Goal: Transaction & Acquisition: Purchase product/service

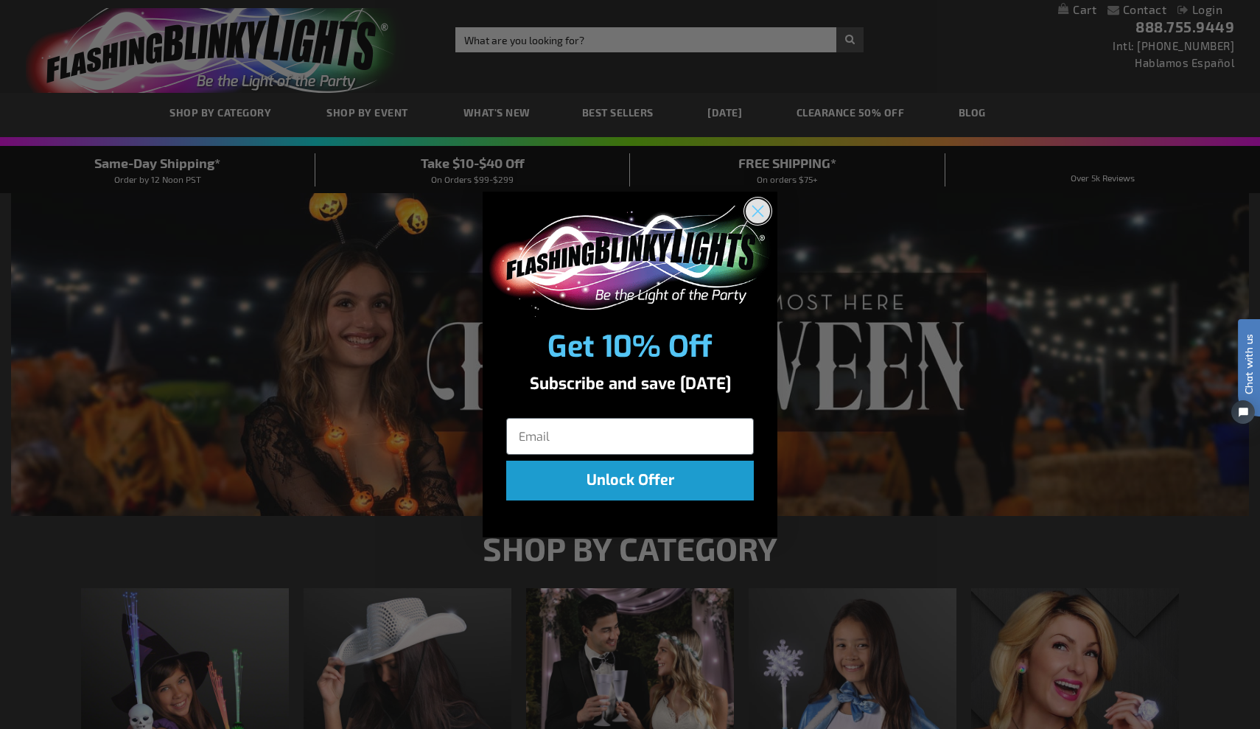
click at [757, 209] on icon "Close dialog" at bounding box center [758, 211] width 10 height 10
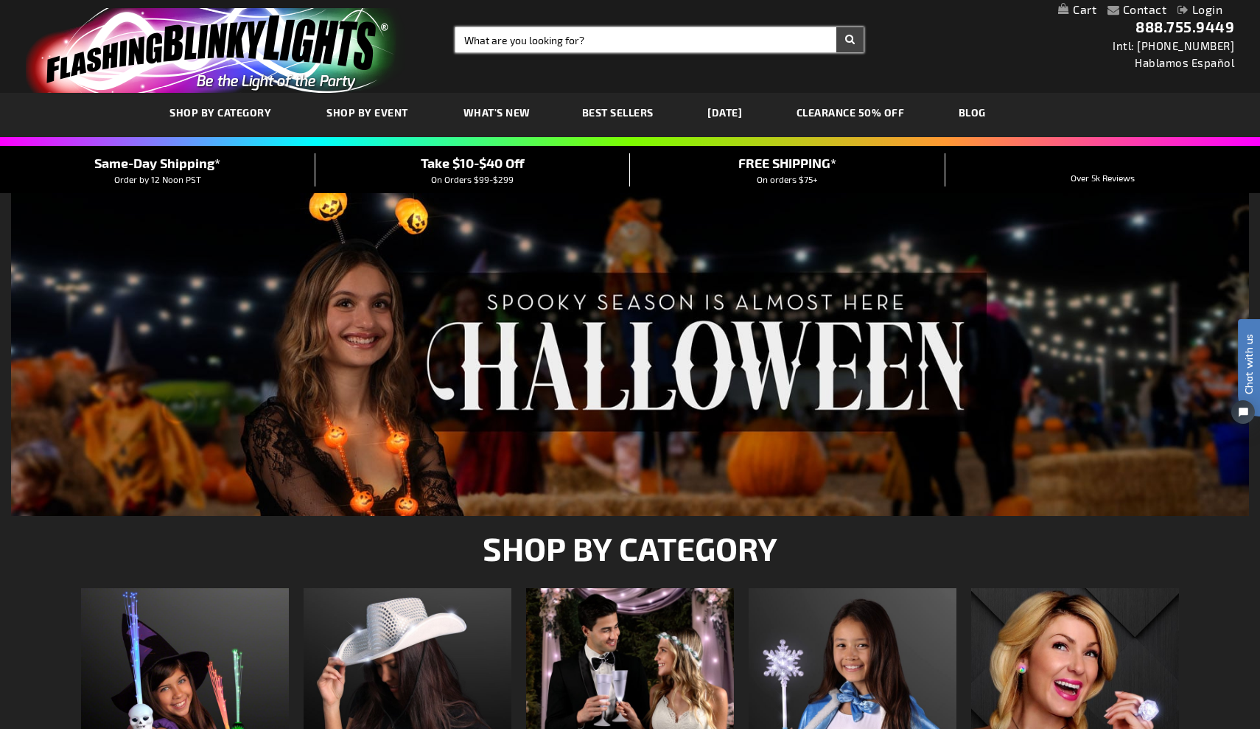
click at [723, 42] on input "Search" at bounding box center [659, 39] width 408 height 25
type input "stick"
click at [849, 40] on button "Search" at bounding box center [849, 39] width 27 height 25
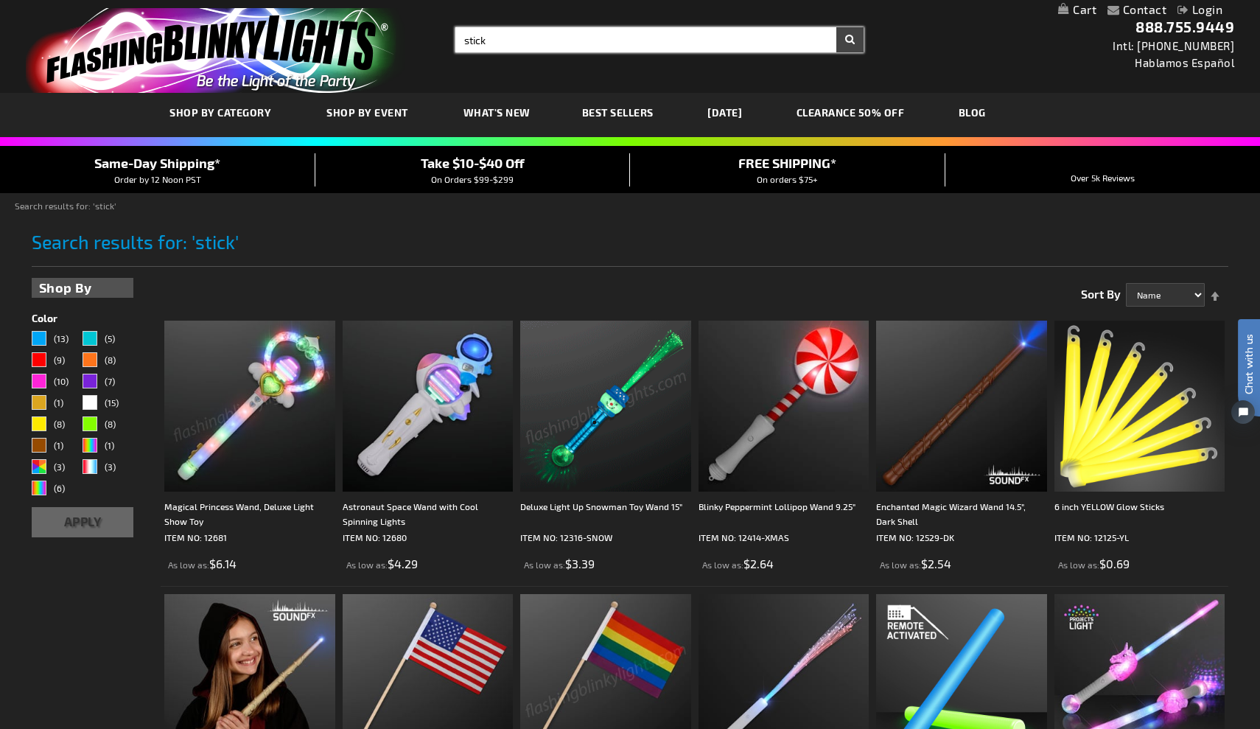
click at [465, 43] on input "stick" at bounding box center [659, 39] width 408 height 25
type input "cheer stick"
click at [849, 40] on button "Search" at bounding box center [849, 39] width 27 height 25
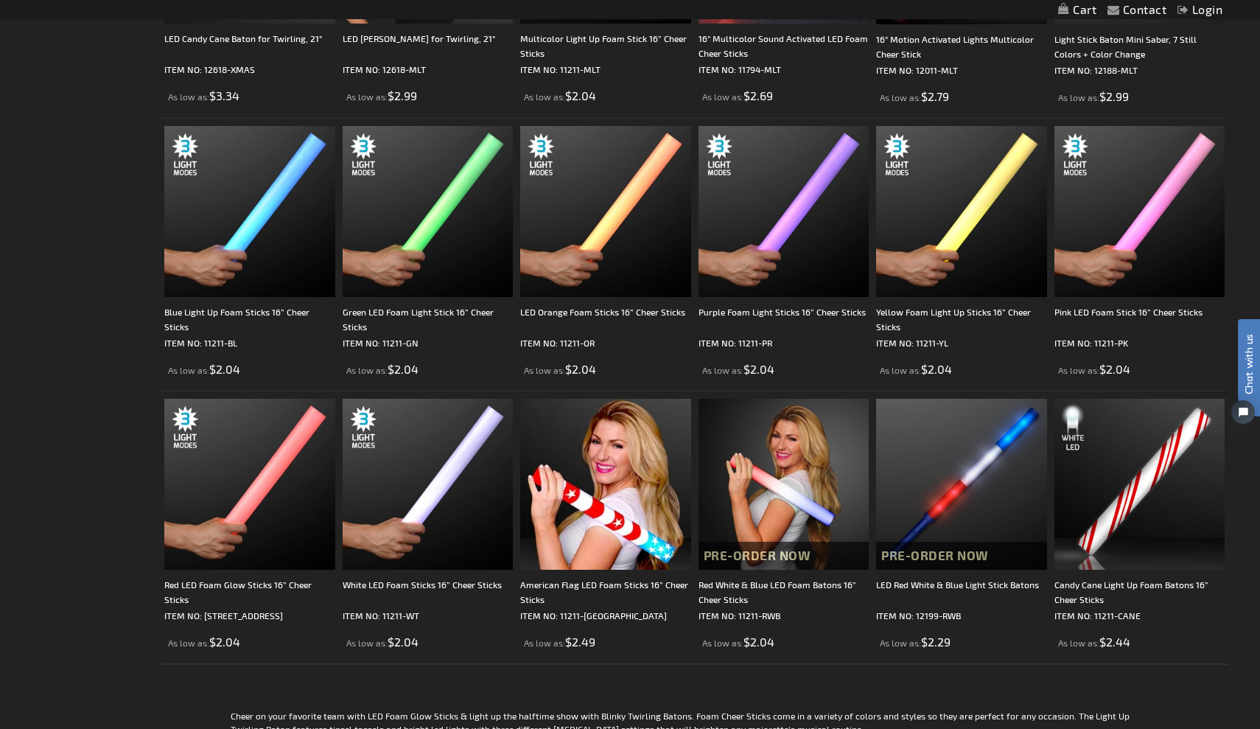
scroll to position [472, 0]
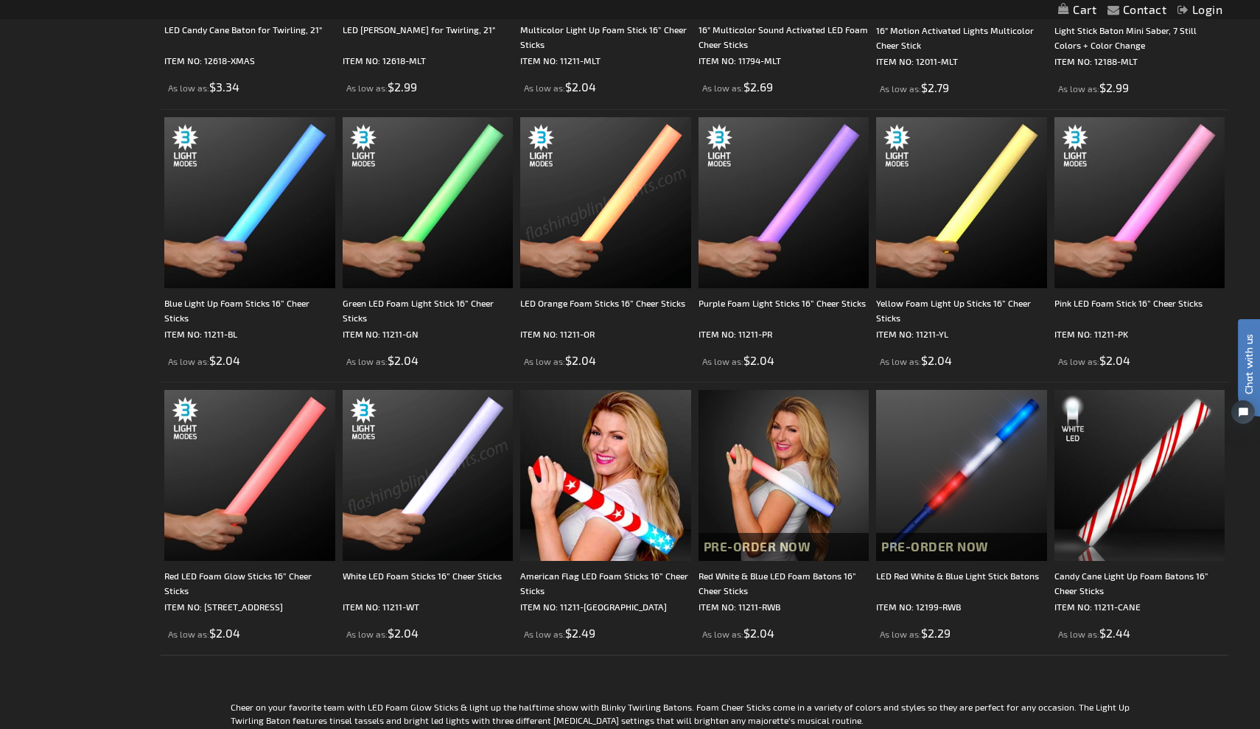
click at [466, 444] on img at bounding box center [428, 475] width 171 height 171
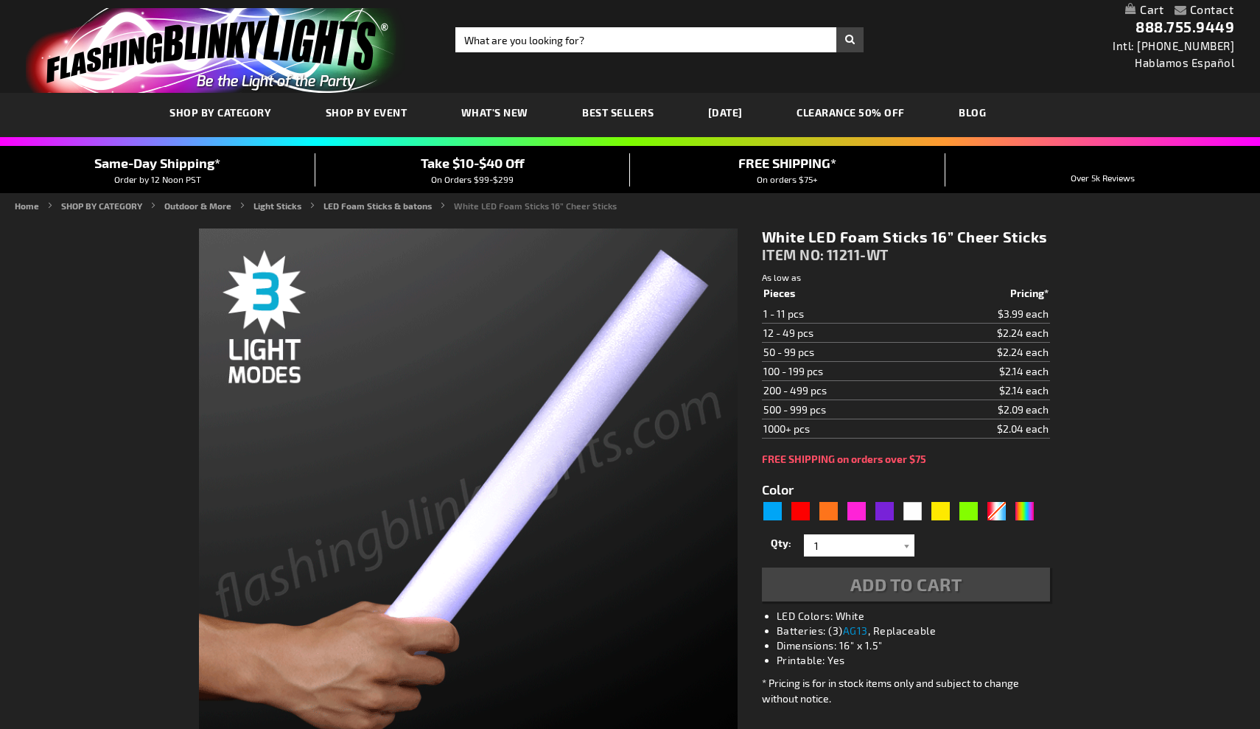
type input "5646"
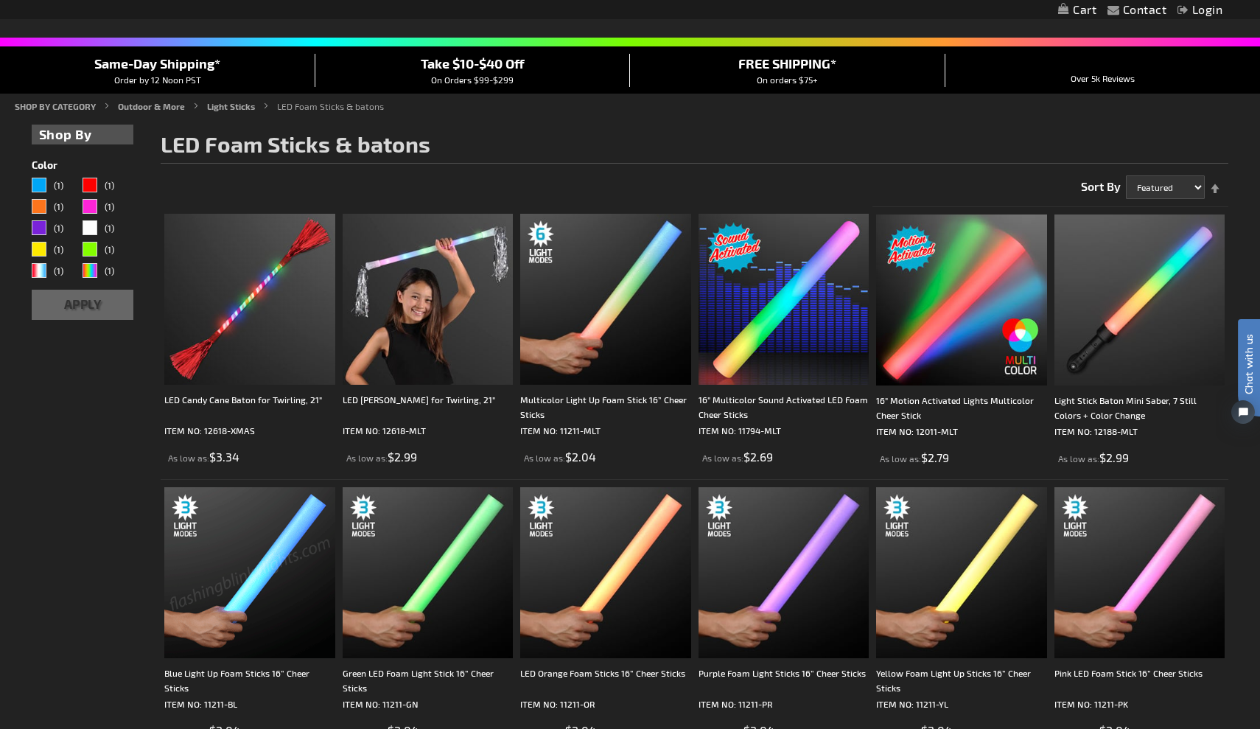
scroll to position [105, 0]
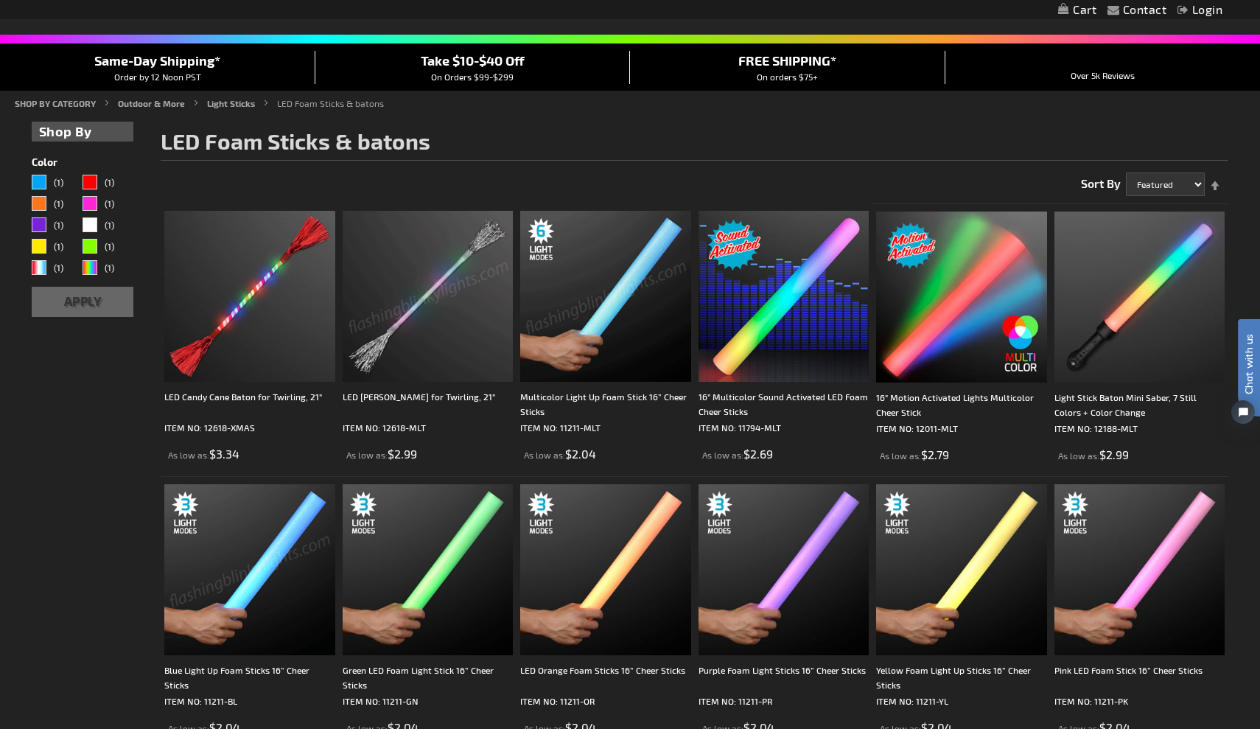
click at [592, 320] on img at bounding box center [605, 296] width 171 height 171
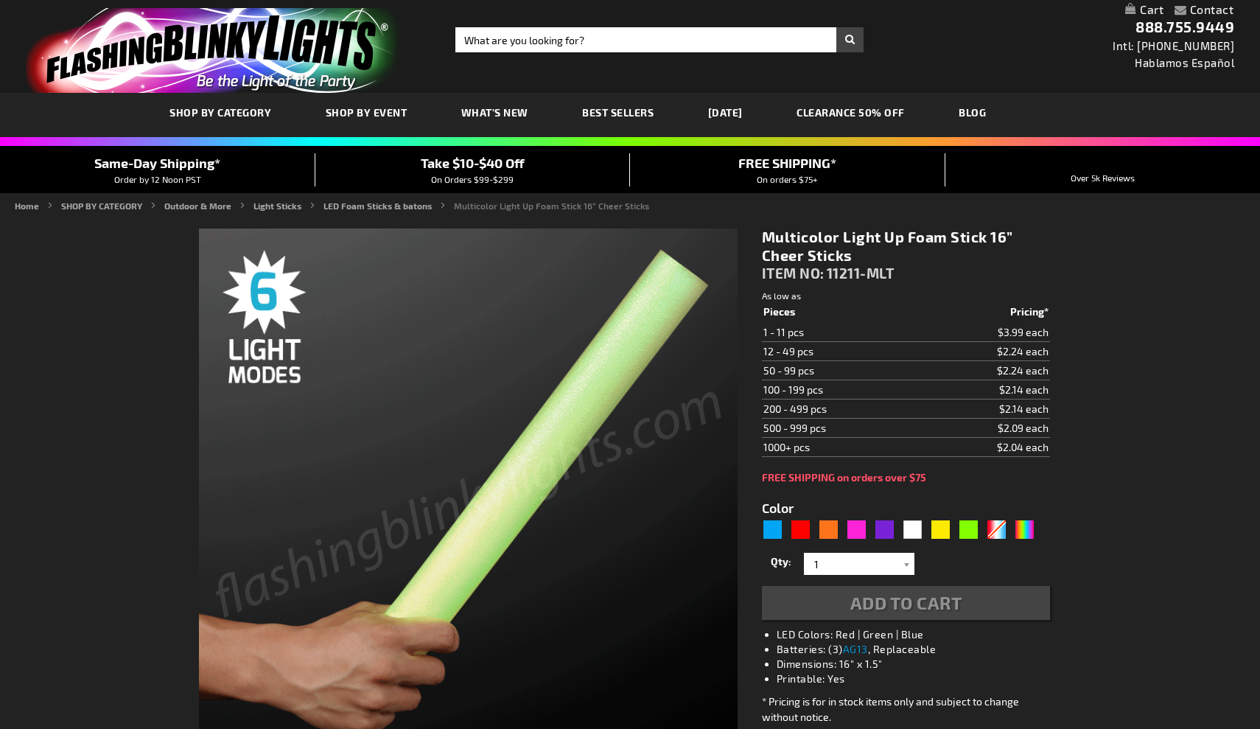
type input "5659"
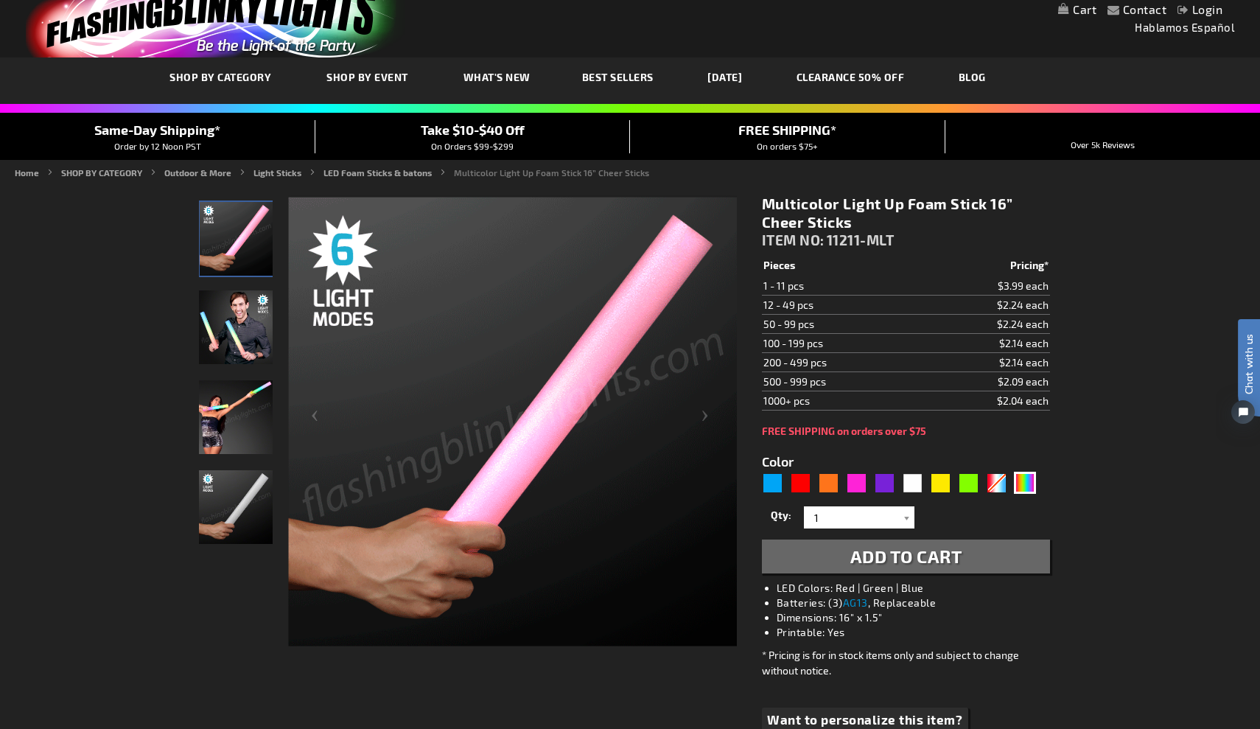
click at [242, 356] on img "Man displaying 16 Inch Multi-Color LED Light Up Foam Stick" at bounding box center [236, 327] width 74 height 74
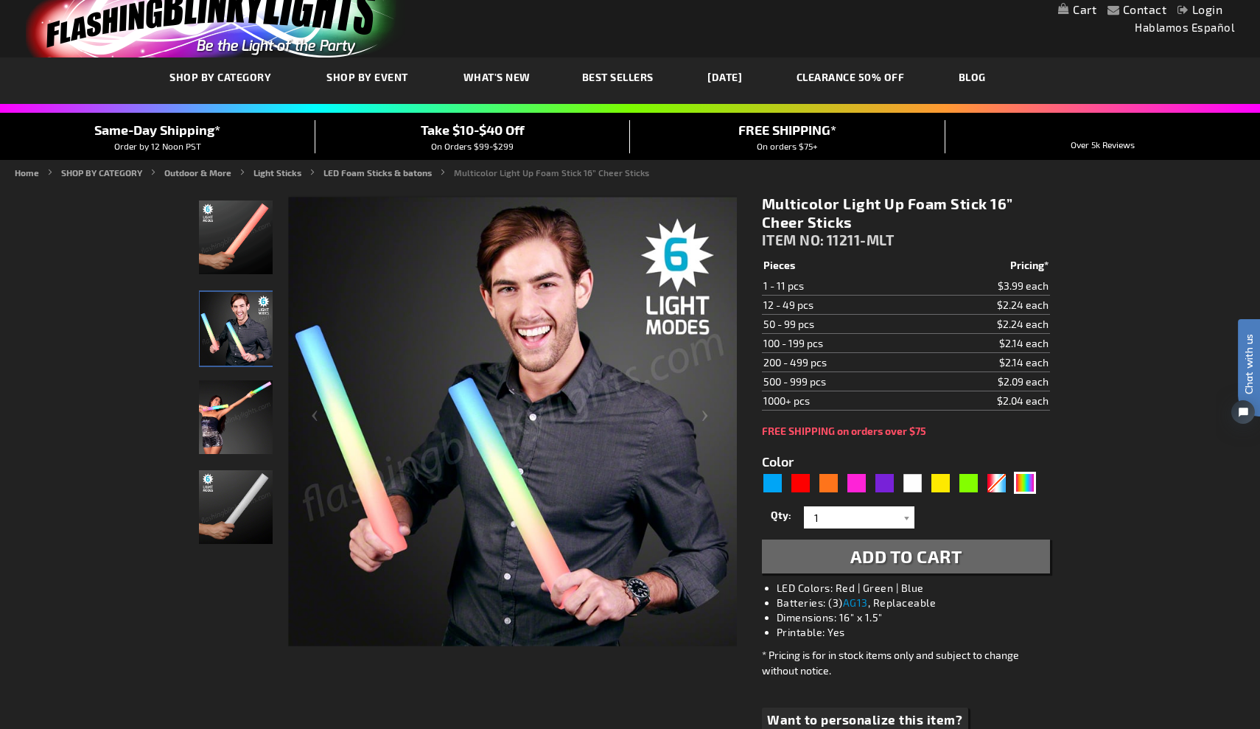
click at [236, 423] on img "Woman displaying 16 Inch Multi-Color LED Light Up Foam Stick" at bounding box center [236, 417] width 74 height 74
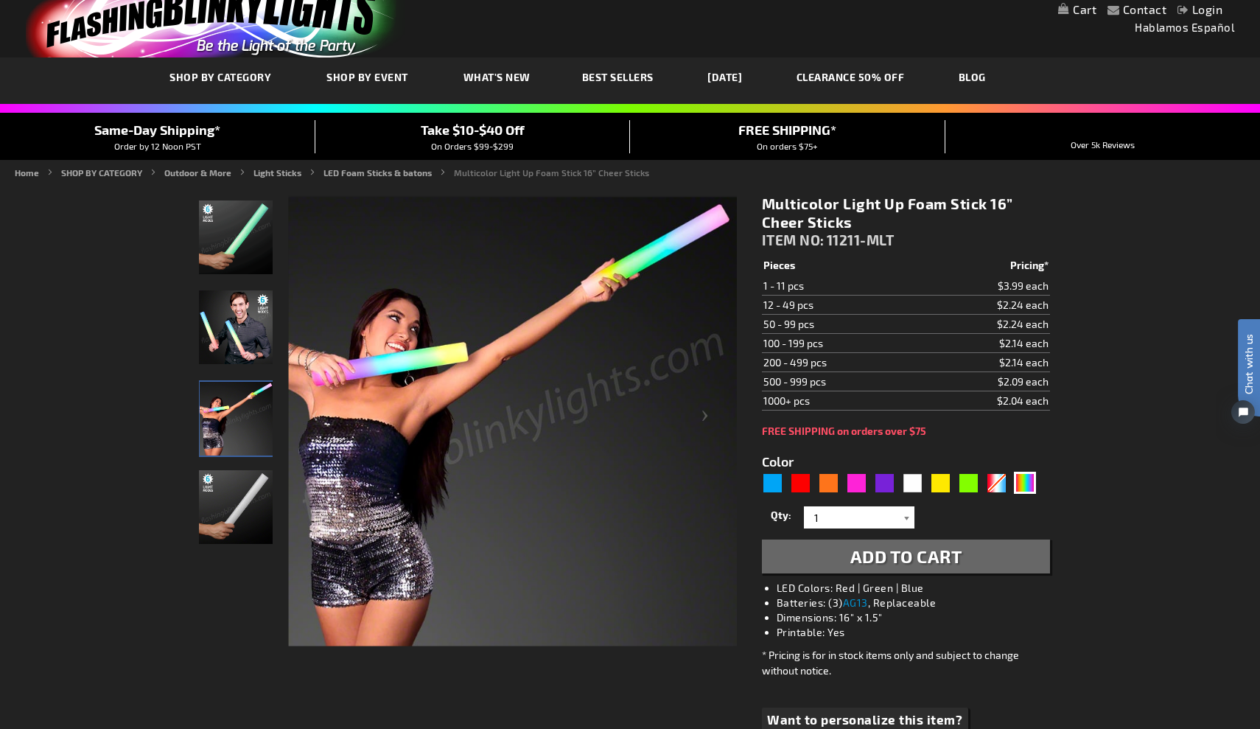
click at [907, 518] on div at bounding box center [907, 517] width 15 height 22
type input "60"
click at [959, 527] on div "Qty 1 2 3 4 5 6 7 8 9 10 11 12 24 36 48 60 72 84 96 108 120 132 144 156 168" at bounding box center [906, 516] width 288 height 29
click at [930, 559] on span "Add to Cart" at bounding box center [906, 555] width 112 height 21
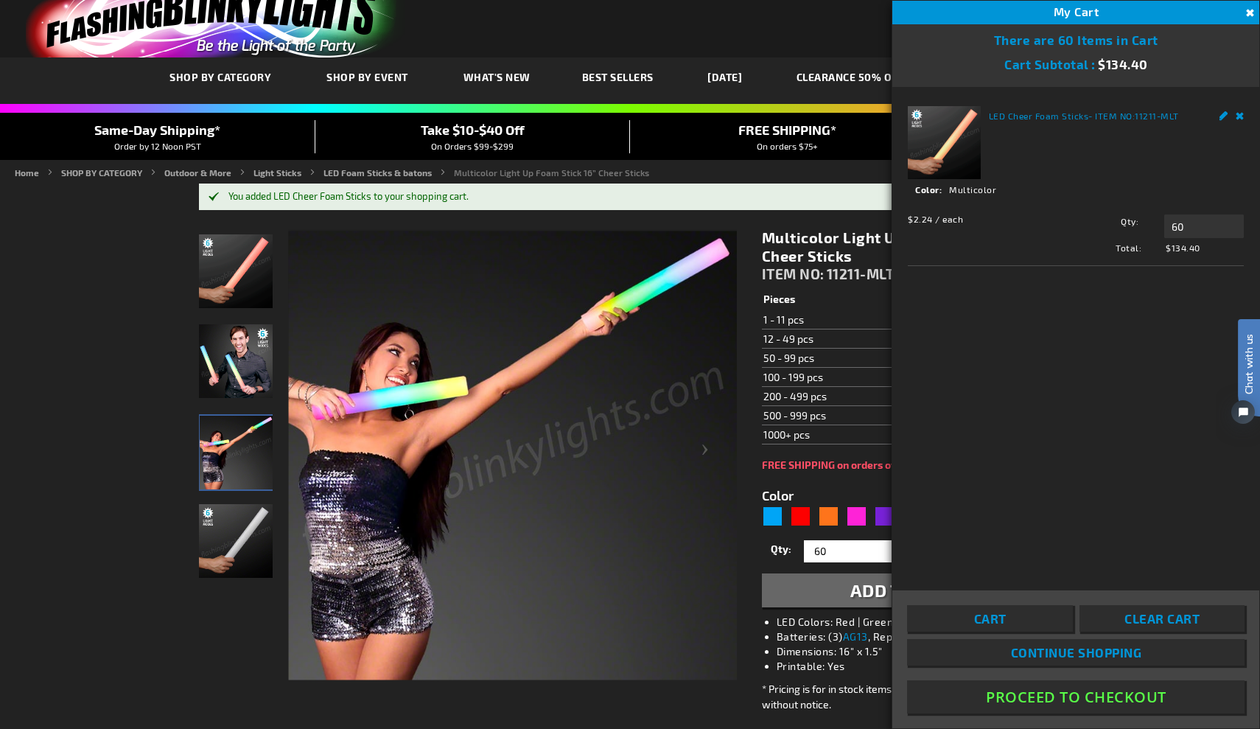
click at [589, 544] on img at bounding box center [512, 455] width 449 height 449
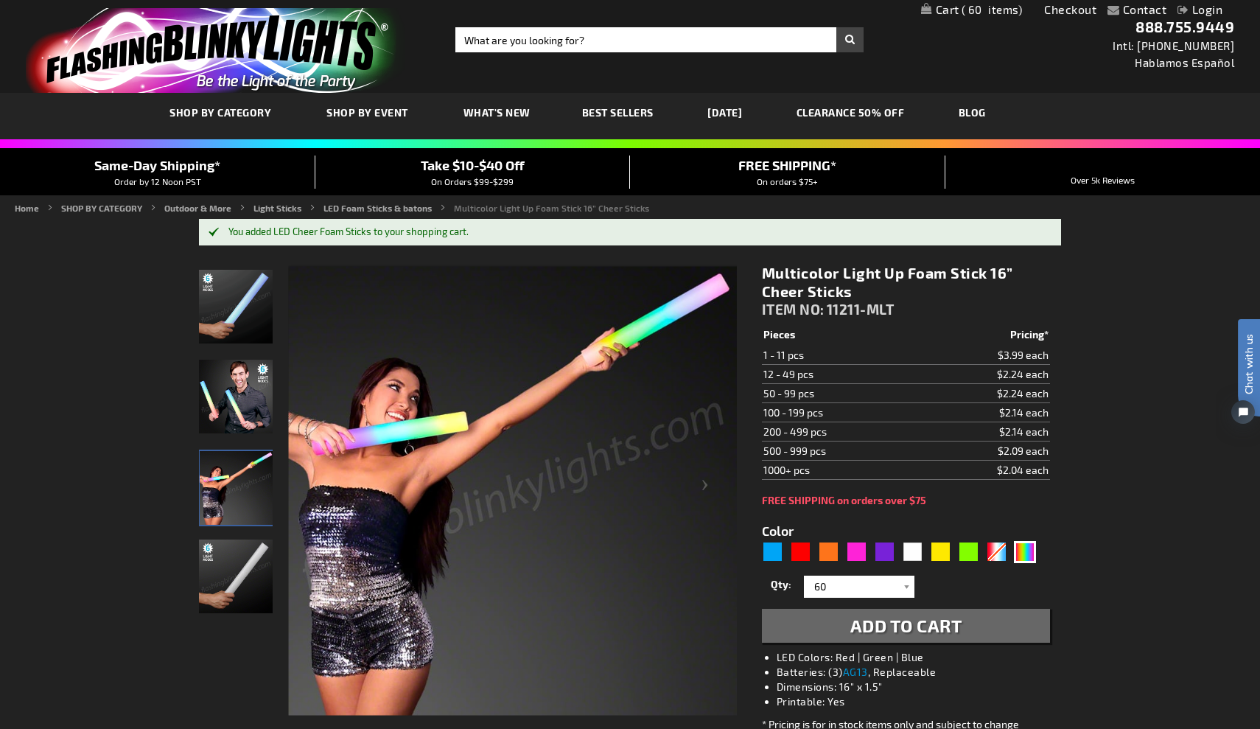
click at [622, 110] on span "Best Sellers" at bounding box center [617, 112] width 71 height 13
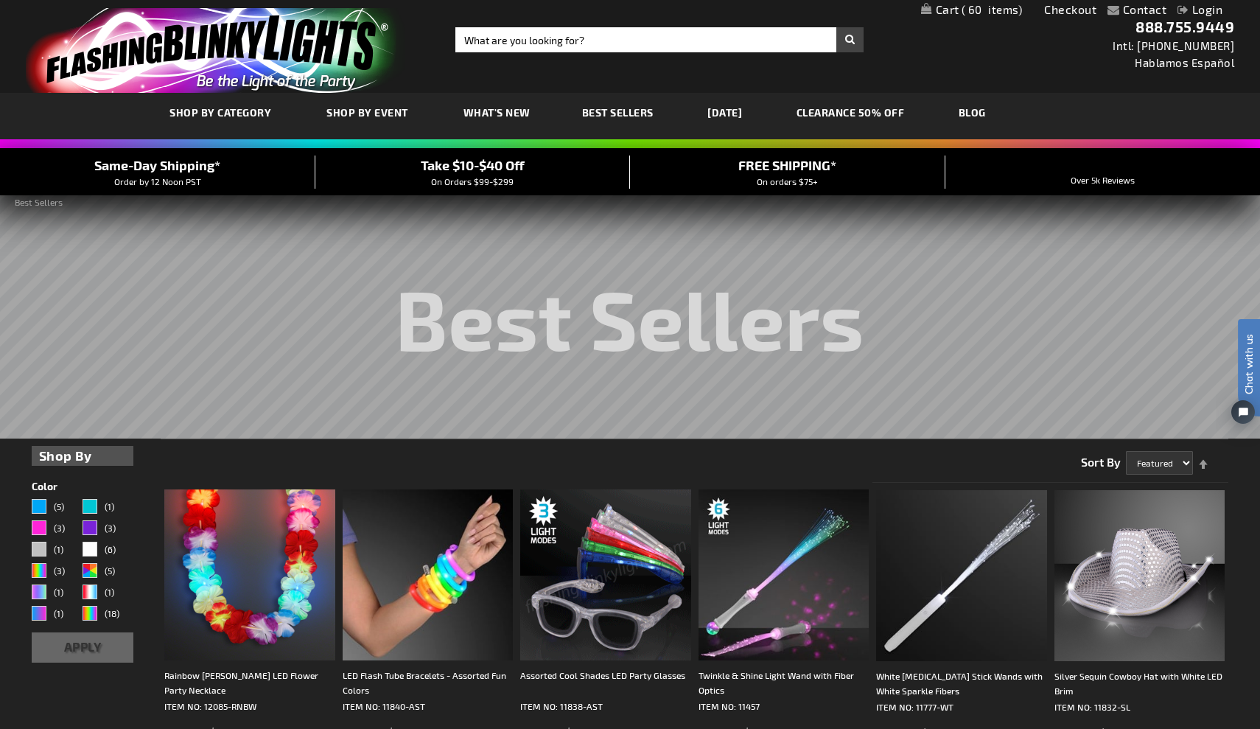
click at [944, 10] on link "My Cart 60 60 items" at bounding box center [972, 10] width 102 height 14
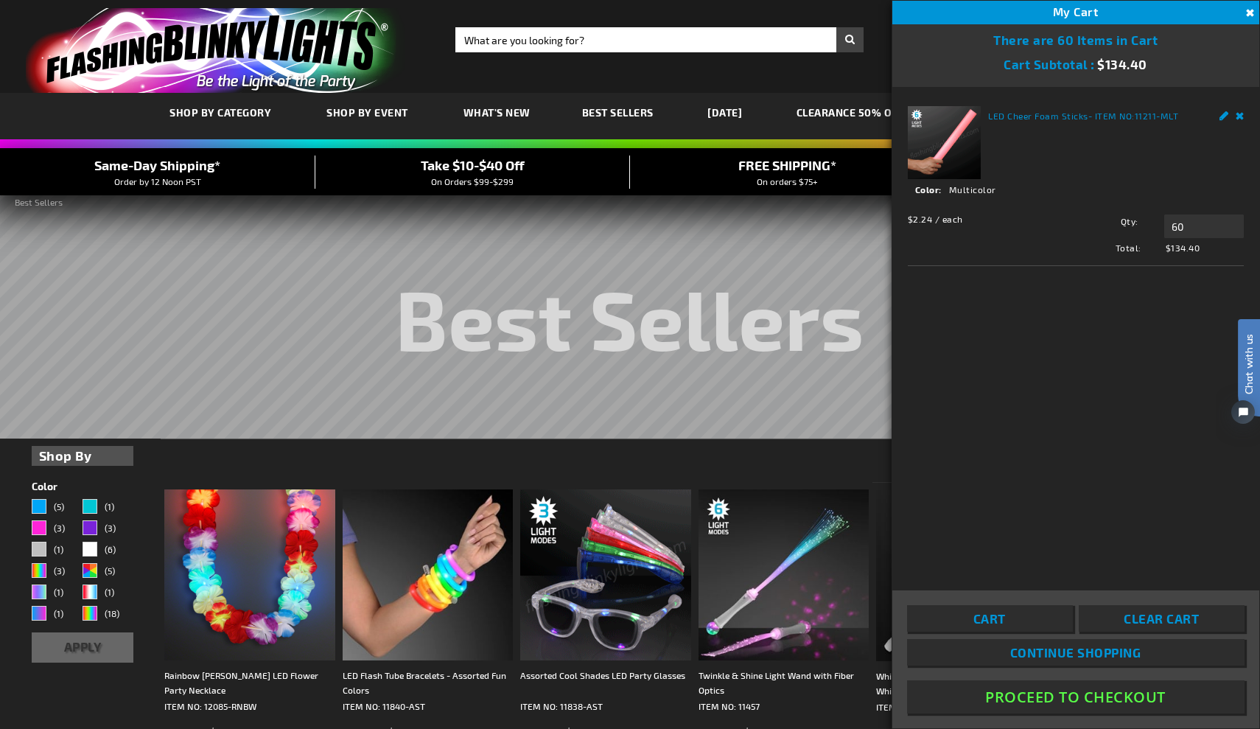
click at [1026, 695] on button "Proceed To Checkout" at bounding box center [1075, 696] width 337 height 33
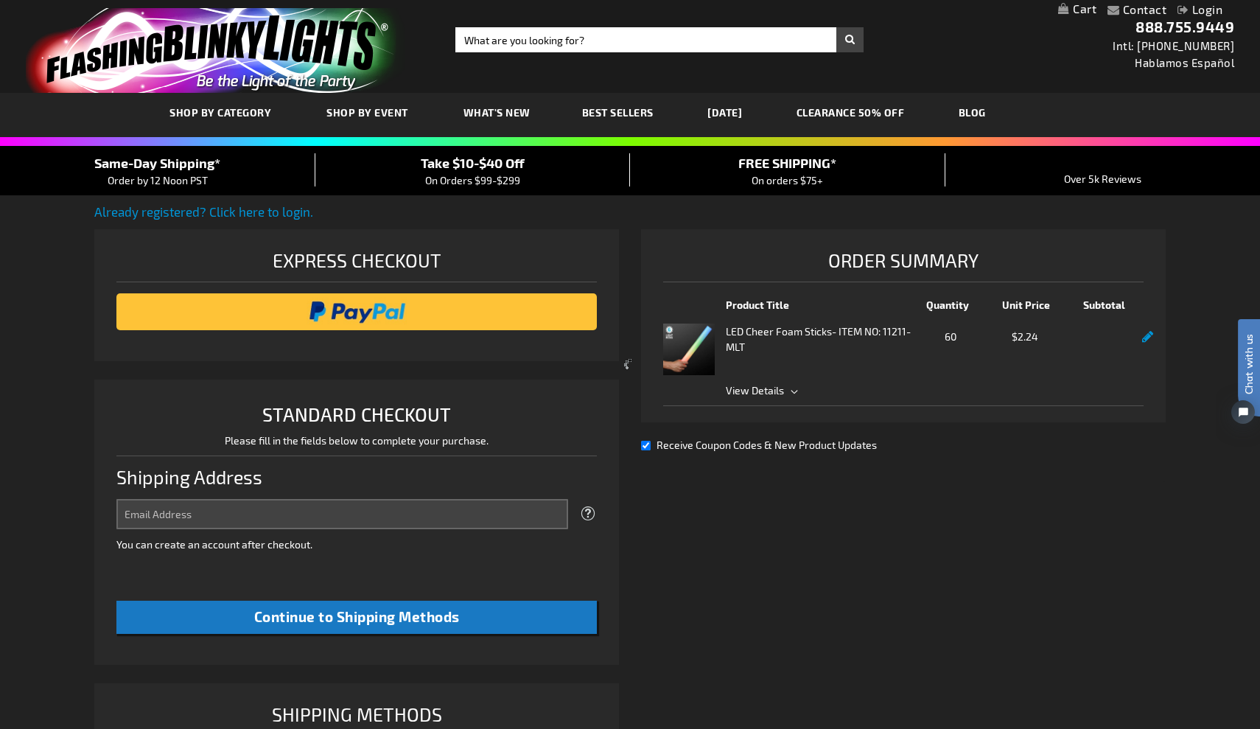
select select "US"
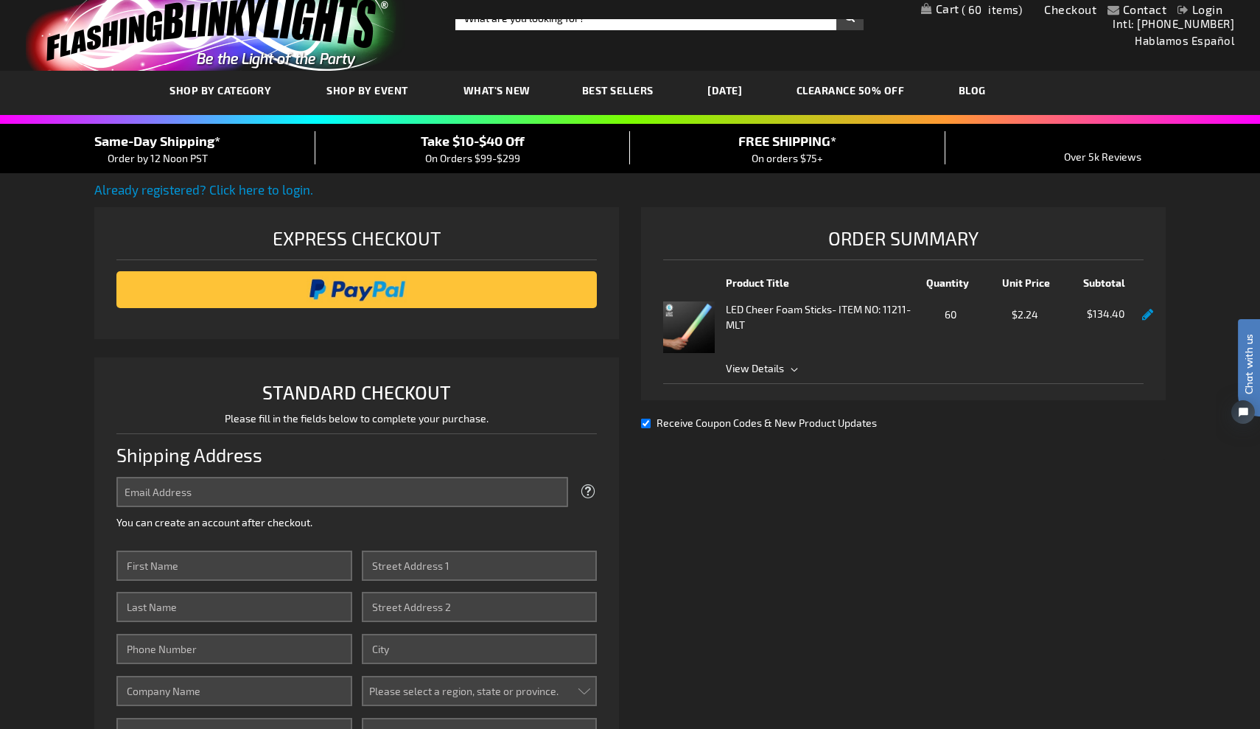
scroll to position [22, 0]
click at [370, 499] on input "Email Address" at bounding box center [342, 492] width 452 height 30
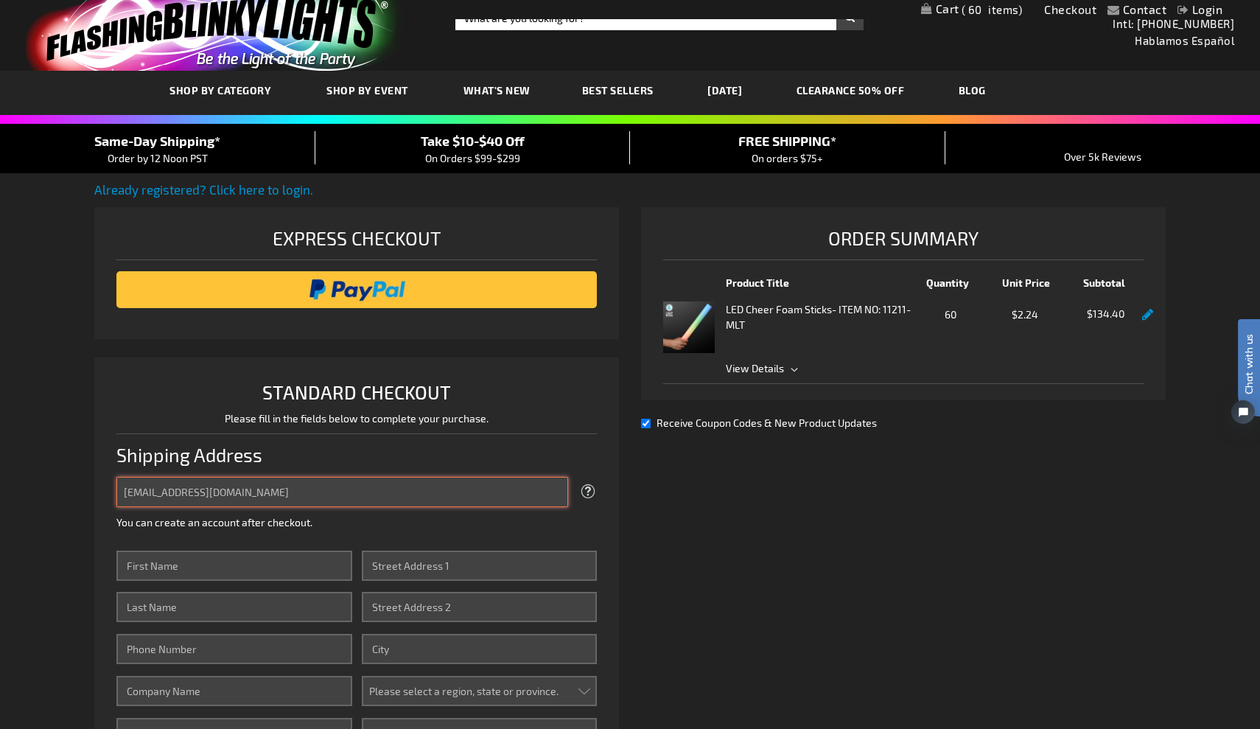
type input "deena4402@gmail.com"
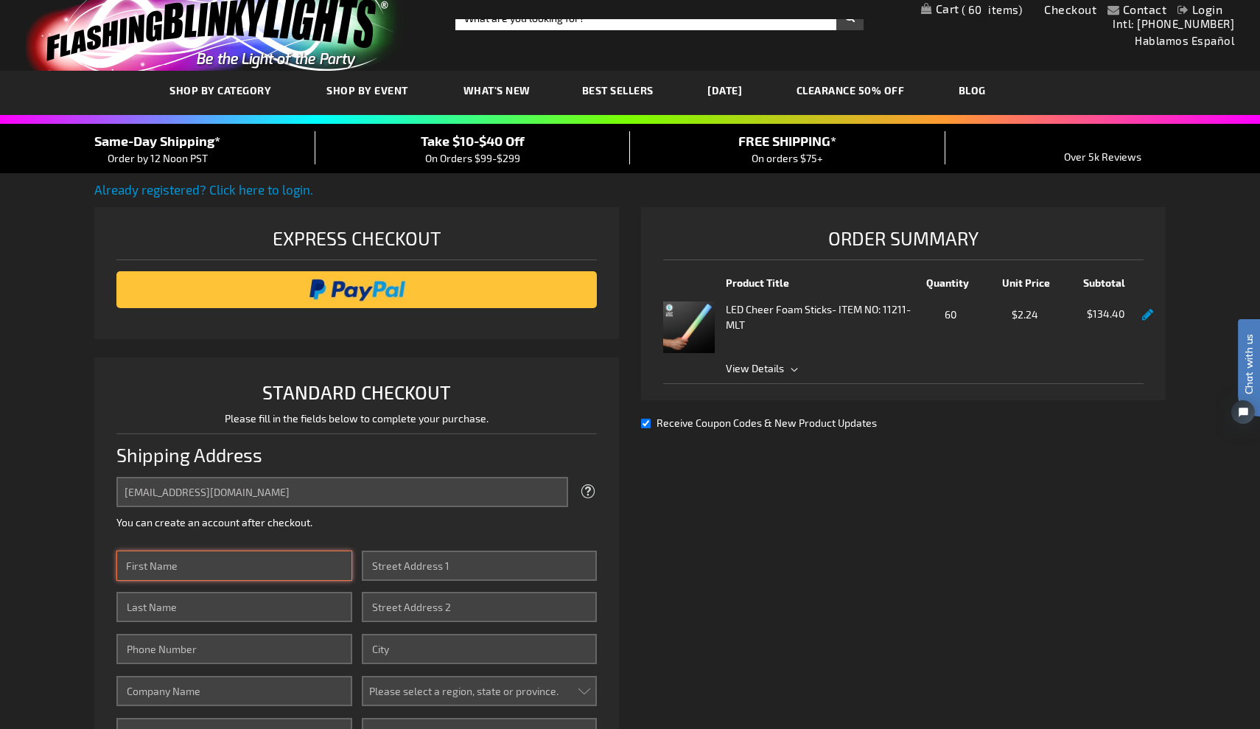
type input "d"
type input "[PERSON_NAME]"
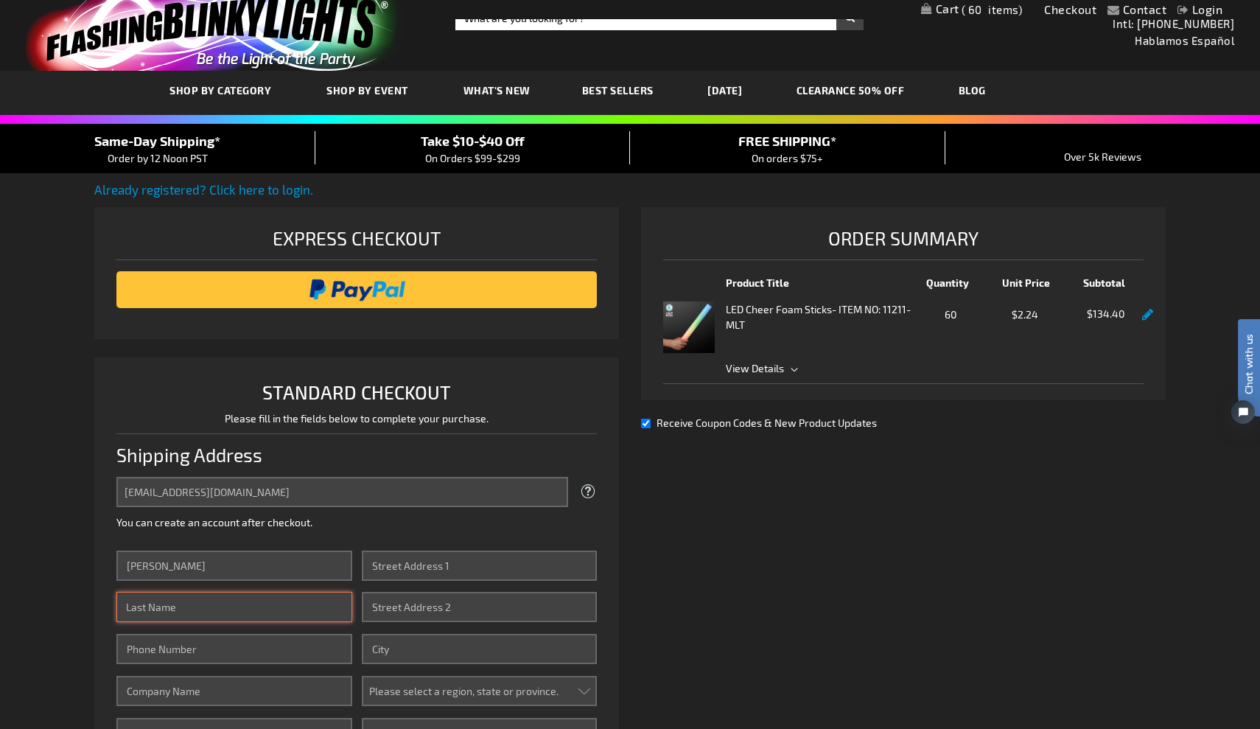
click at [338, 608] on input "Last Name" at bounding box center [233, 607] width 235 height 30
type input "Montgomery"
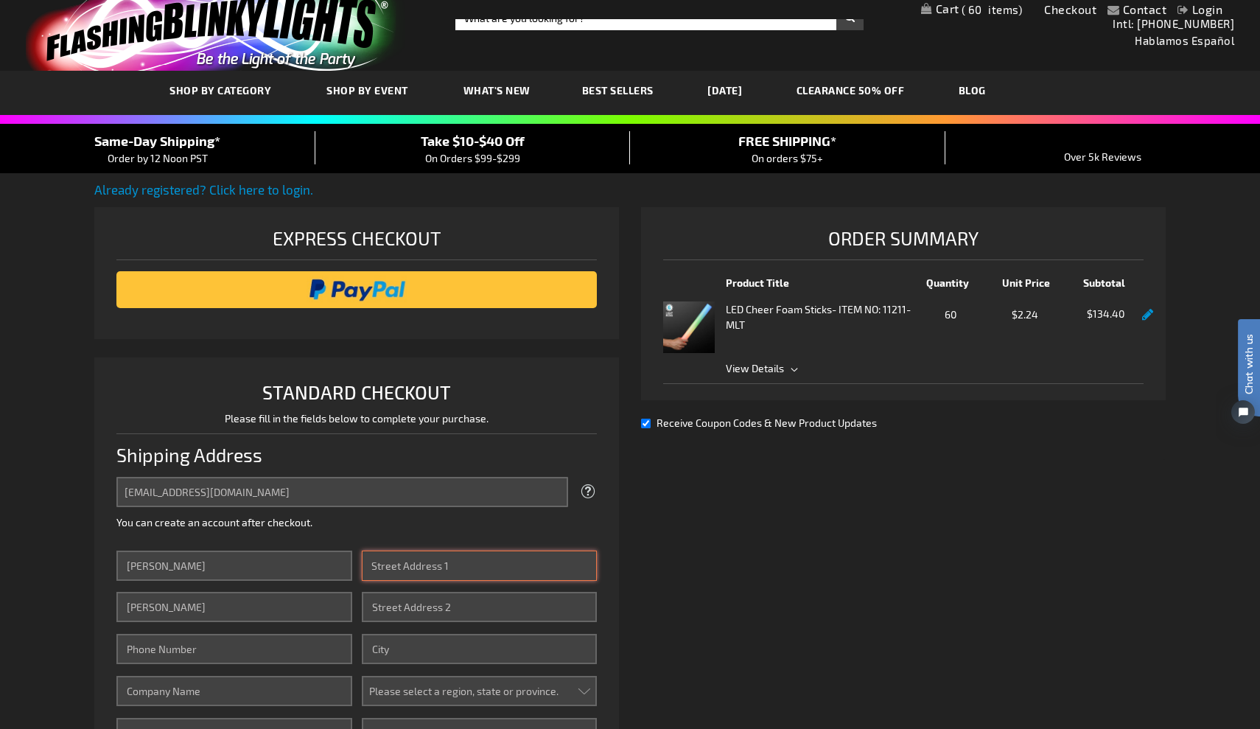
type input "4402 Greenbrier Dear Rd"
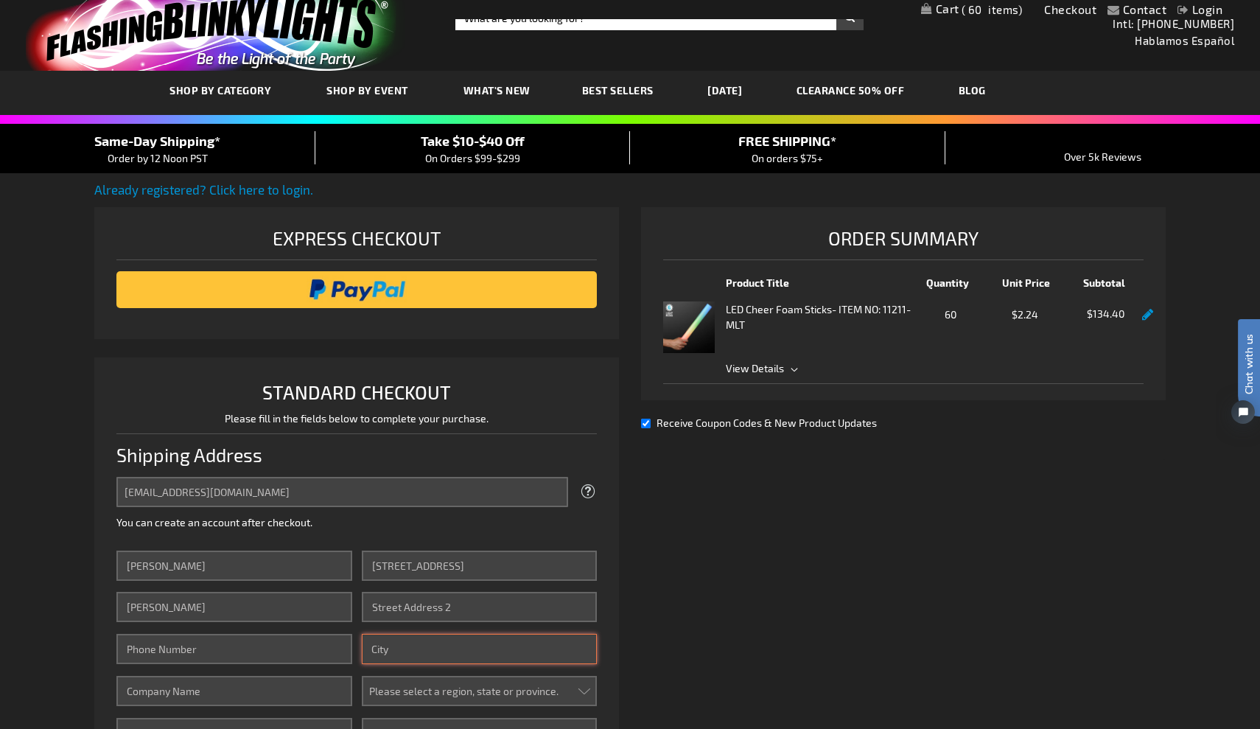
type input "Anniston"
select select "1"
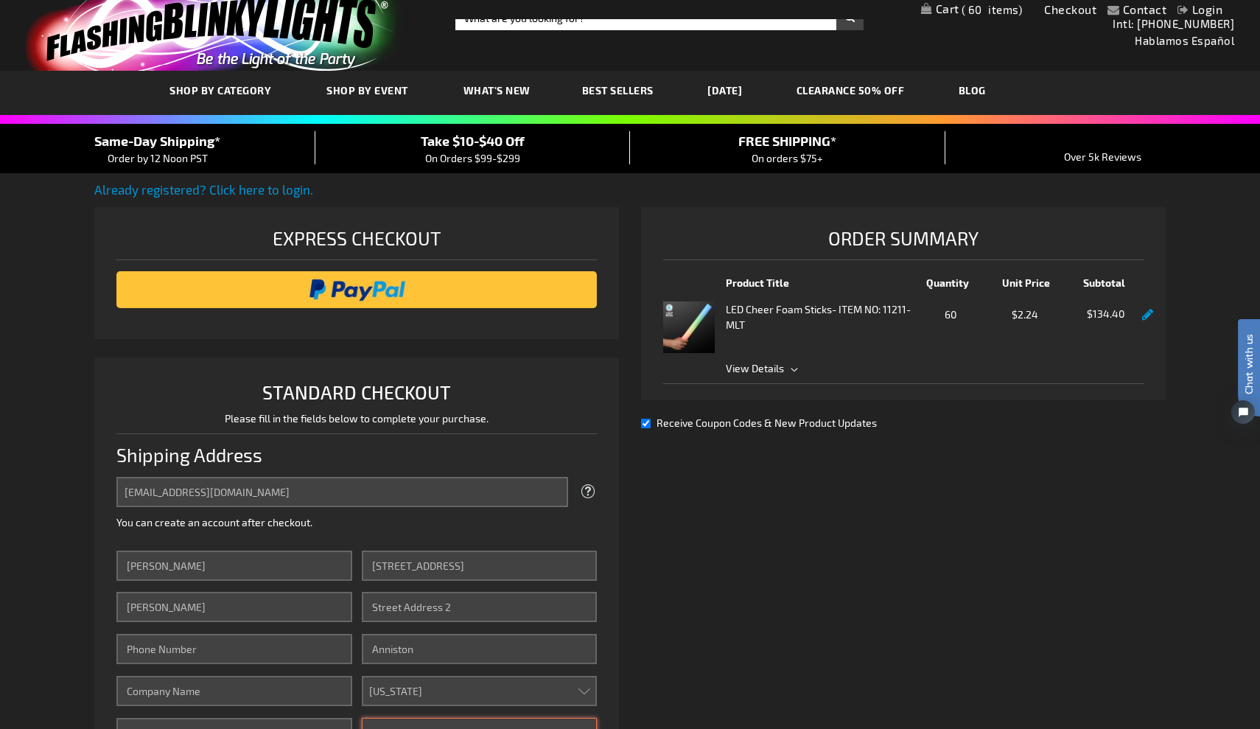
type input "36207"
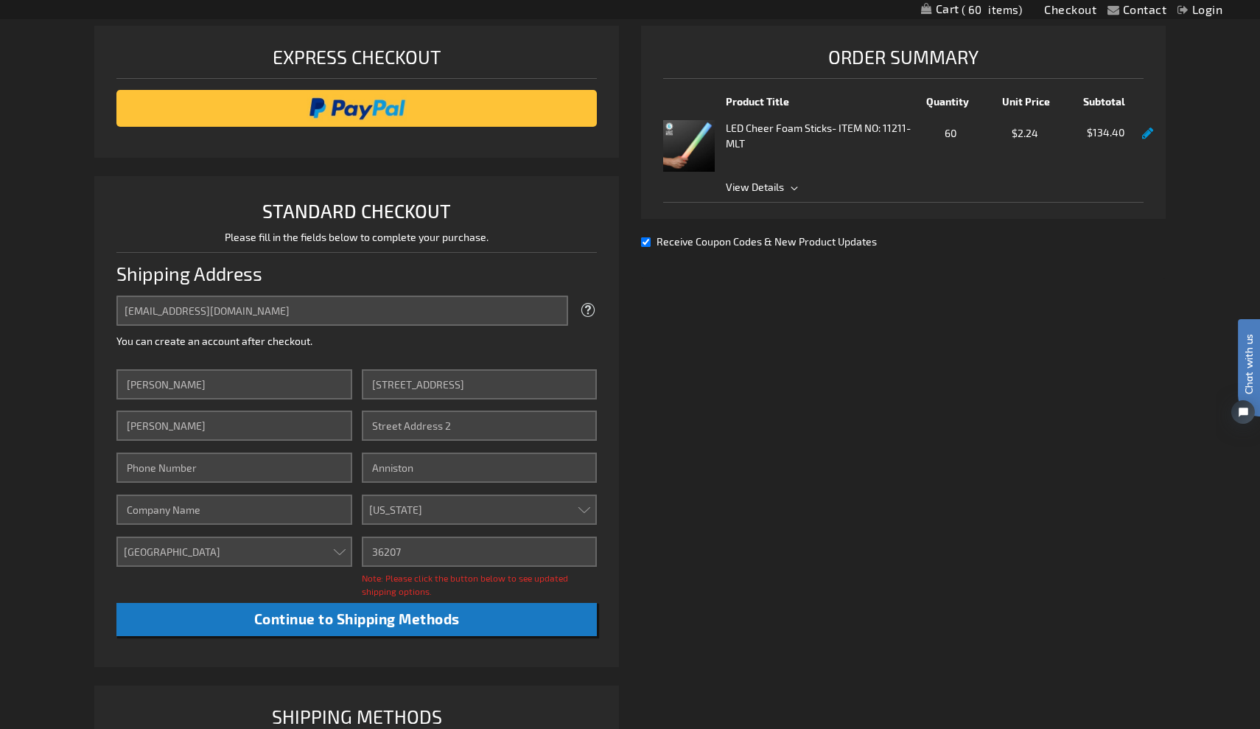
scroll to position [214, 0]
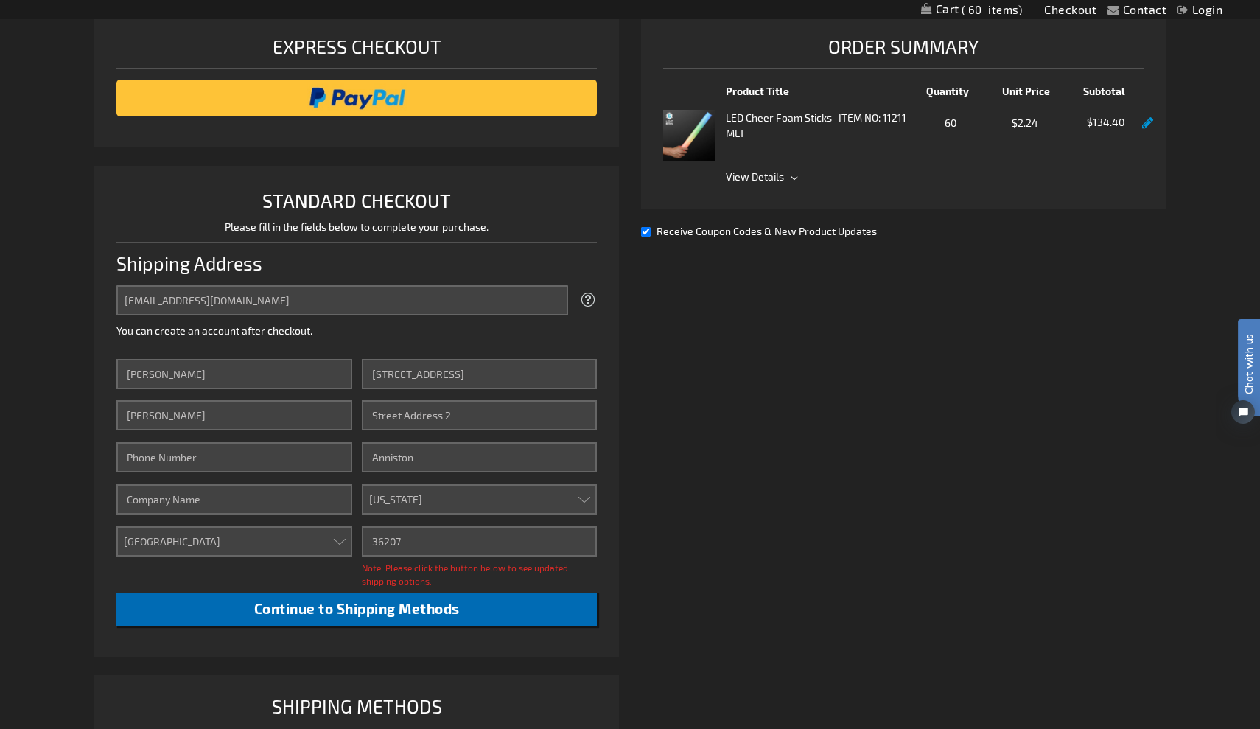
click at [299, 609] on span "Continue to Shipping Methods" at bounding box center [357, 608] width 206 height 17
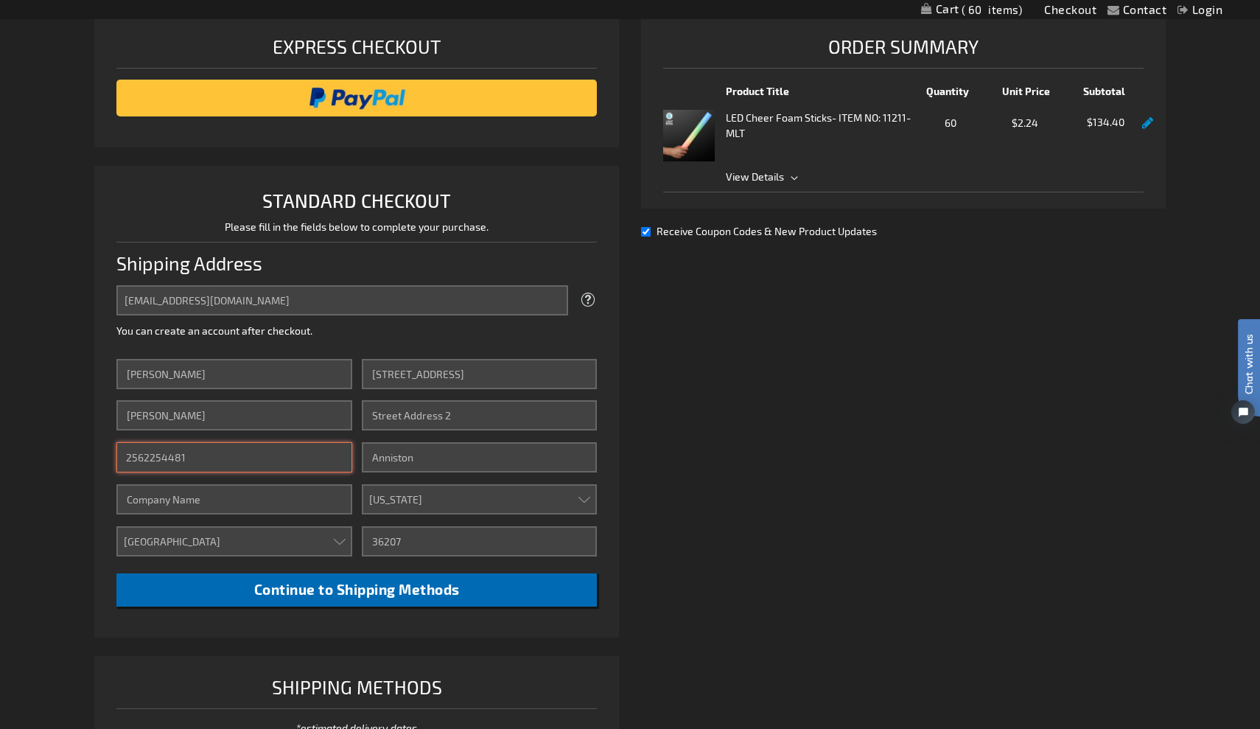
type input "2562254481"
click at [362, 592] on span "Continue to Shipping Methods" at bounding box center [357, 589] width 206 height 17
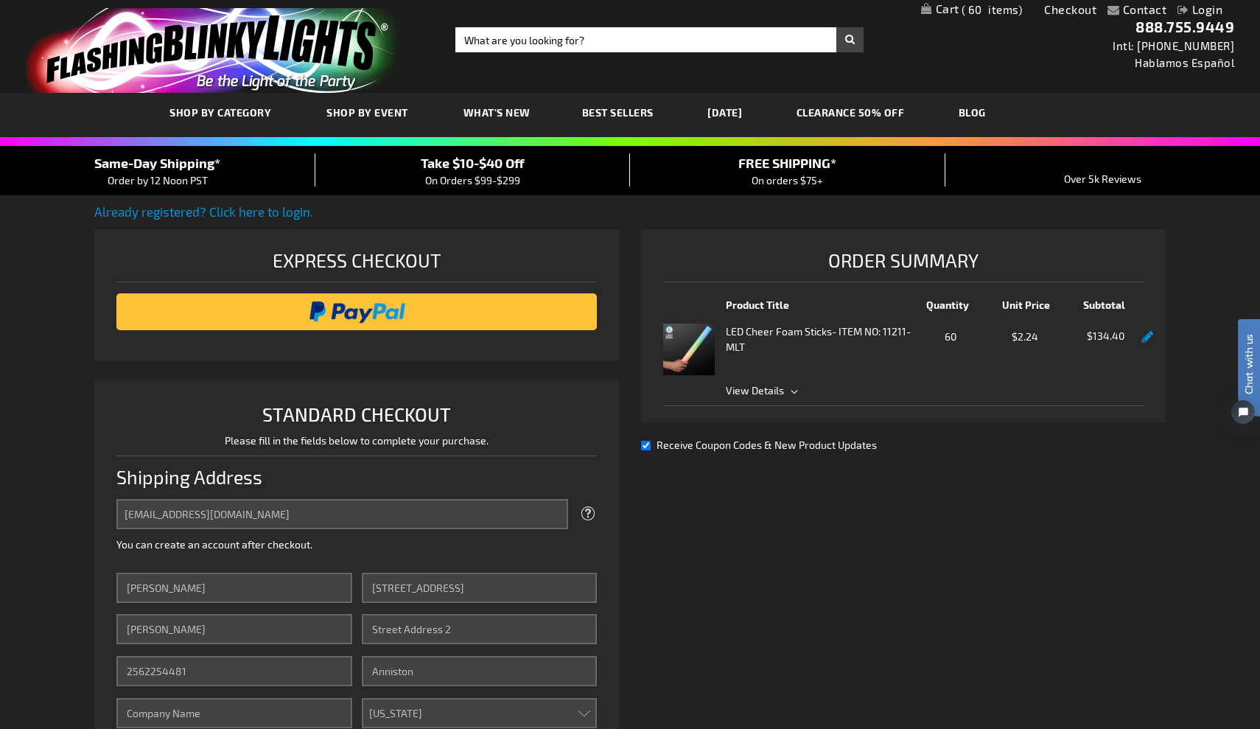
scroll to position [0, 0]
click at [642, 490] on div "Already registered? Click here to login. Shipping Review & Payments Estimated T…" at bounding box center [629, 740] width 1071 height 1074
click at [200, 39] on img "store logo" at bounding box center [215, 50] width 379 height 85
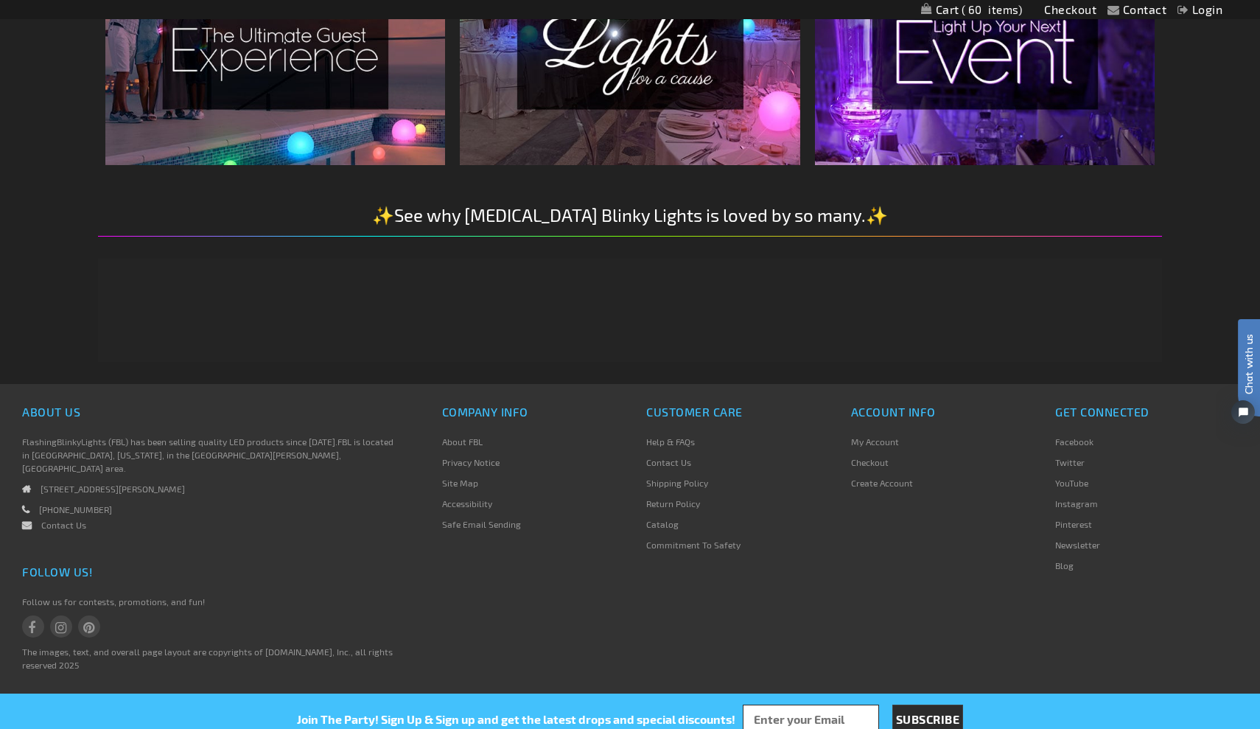
scroll to position [2379, 0]
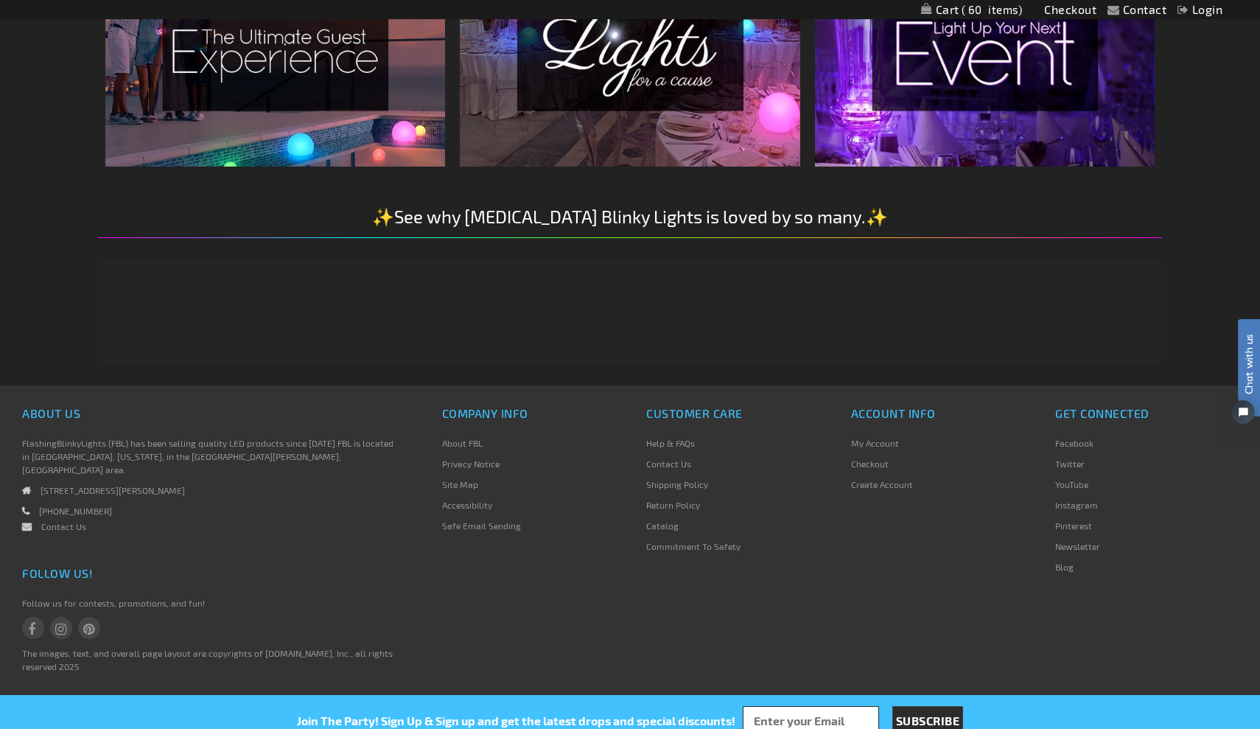
click at [1079, 505] on link "Instagram" at bounding box center [1076, 505] width 43 height 10
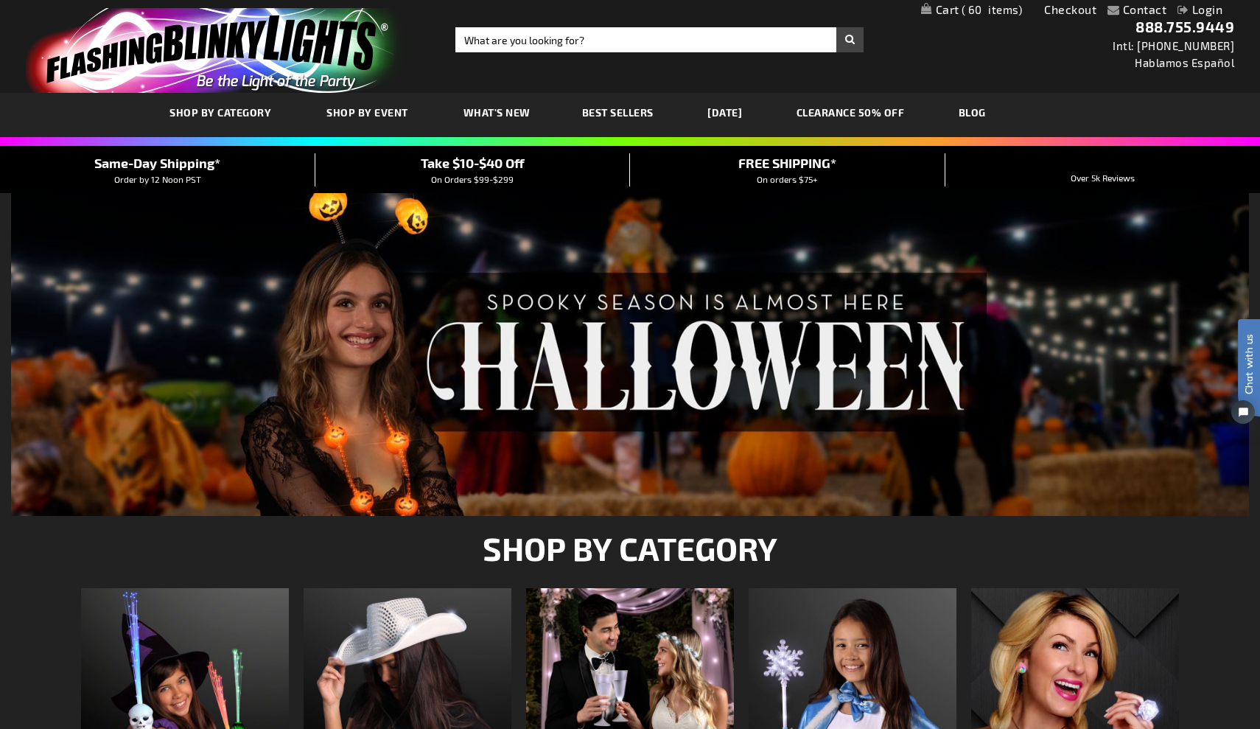
scroll to position [0, 0]
click at [984, 8] on span "60" at bounding box center [991, 9] width 61 height 13
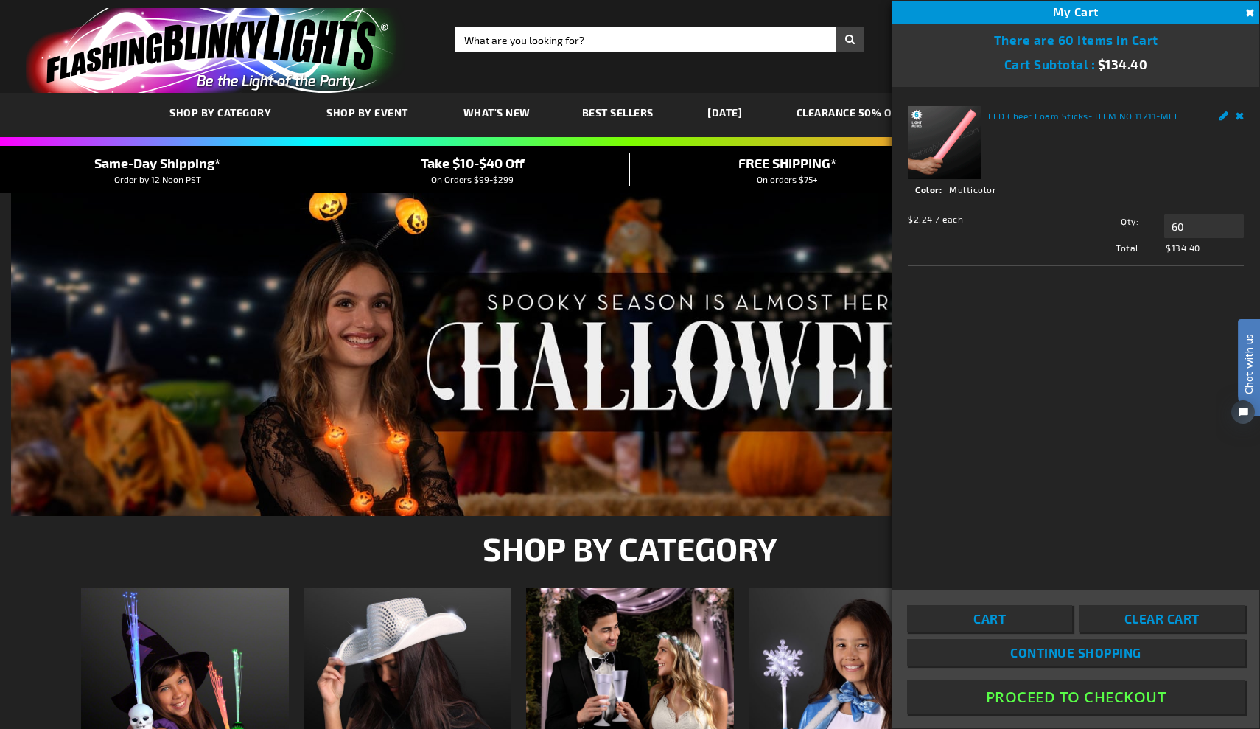
click at [1049, 697] on button "Proceed To Checkout" at bounding box center [1075, 696] width 337 height 33
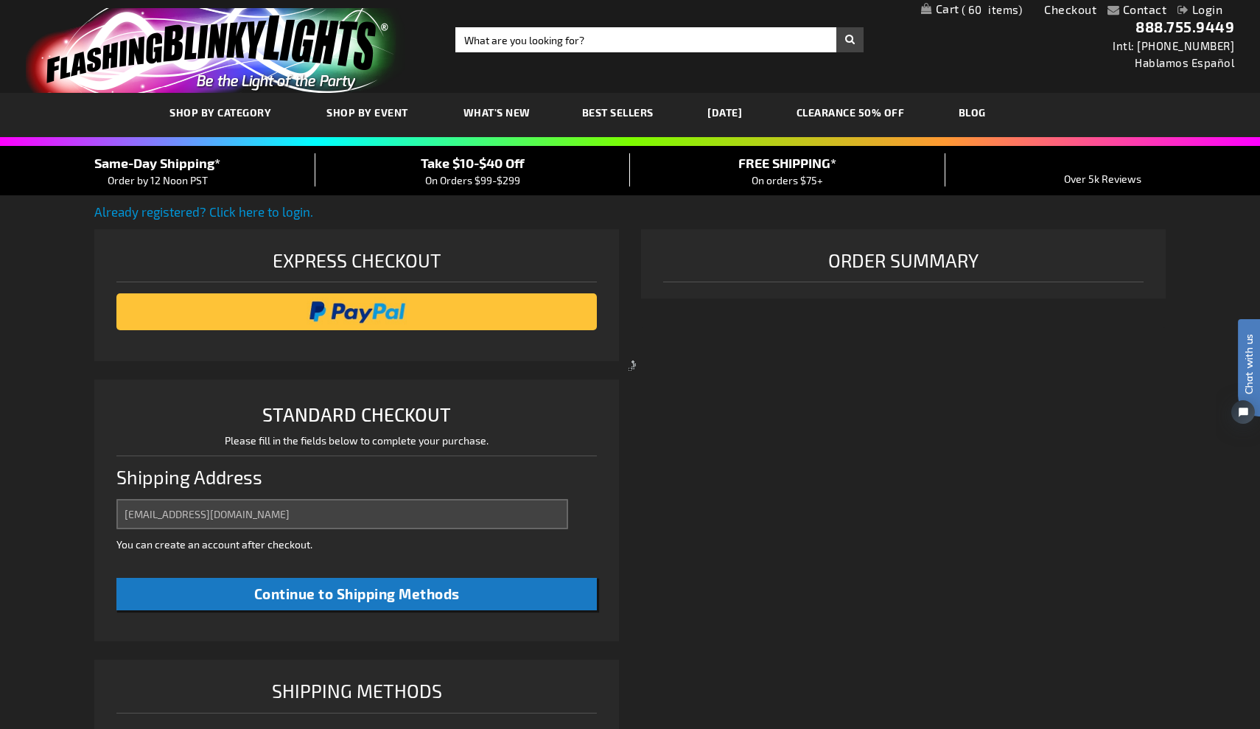
select select "US"
select select "1"
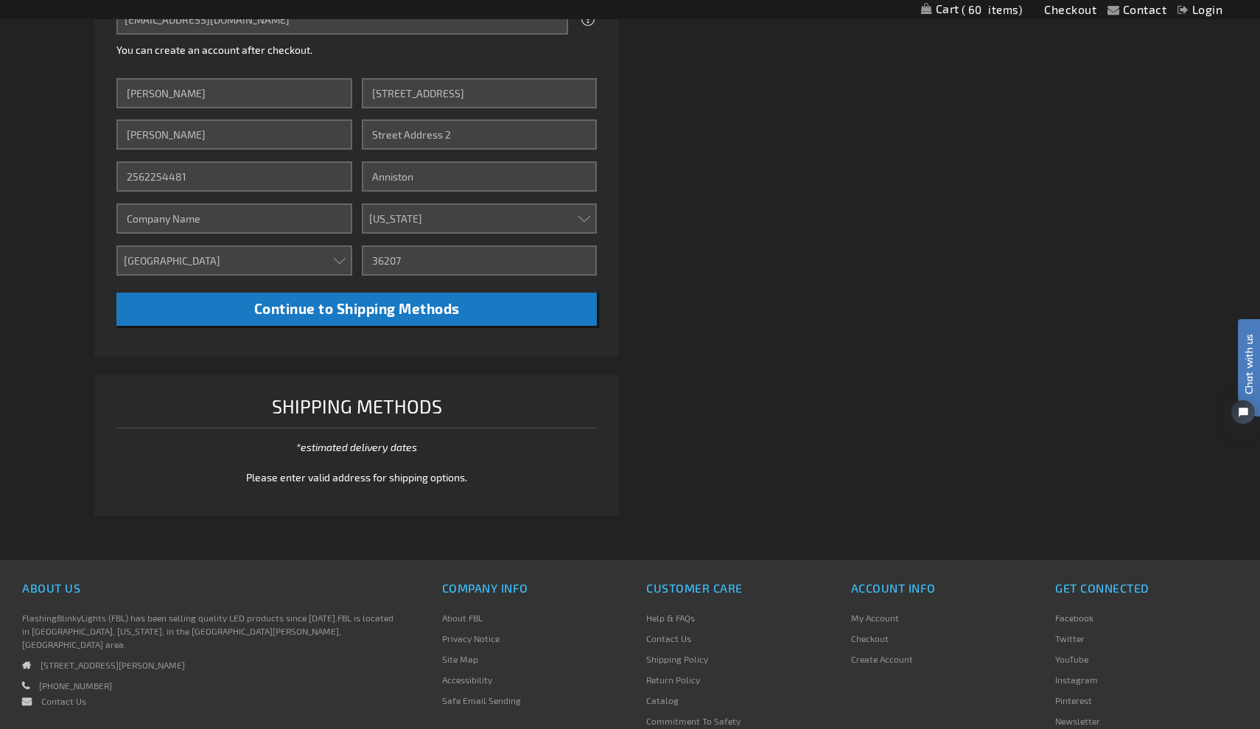
scroll to position [556, 0]
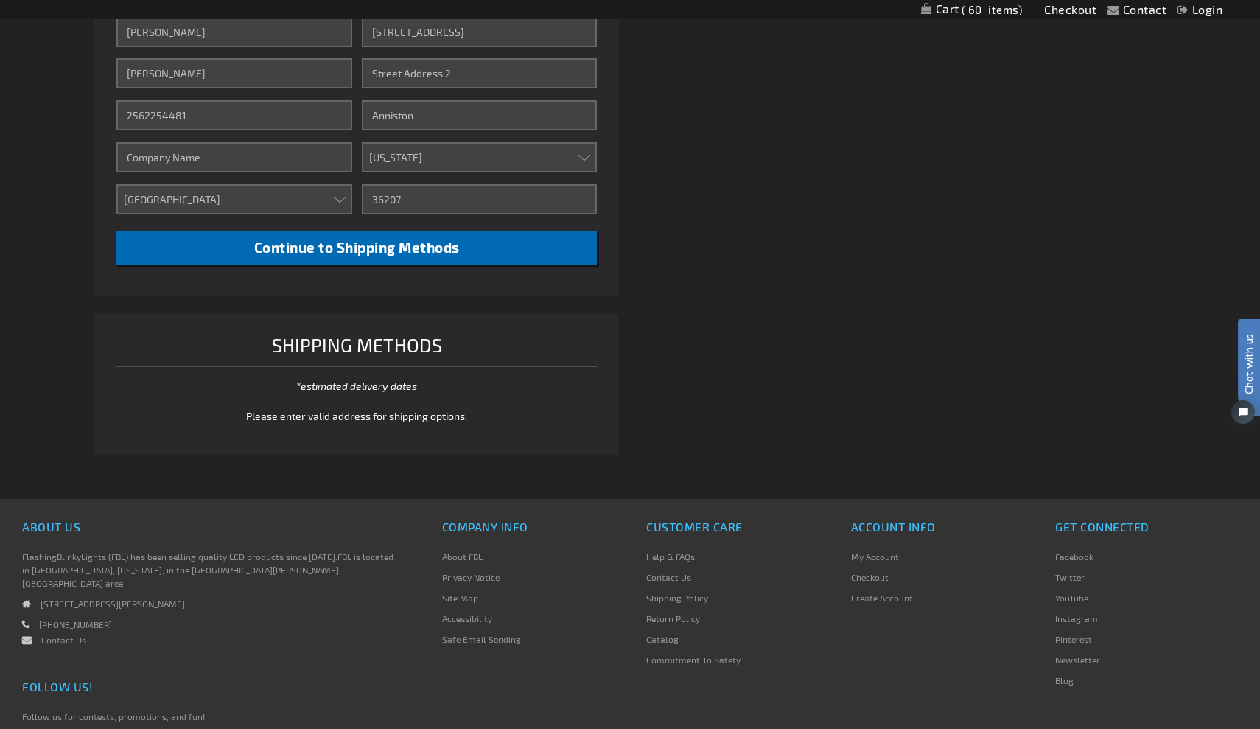
click at [420, 245] on span "Continue to Shipping Methods" at bounding box center [357, 247] width 206 height 17
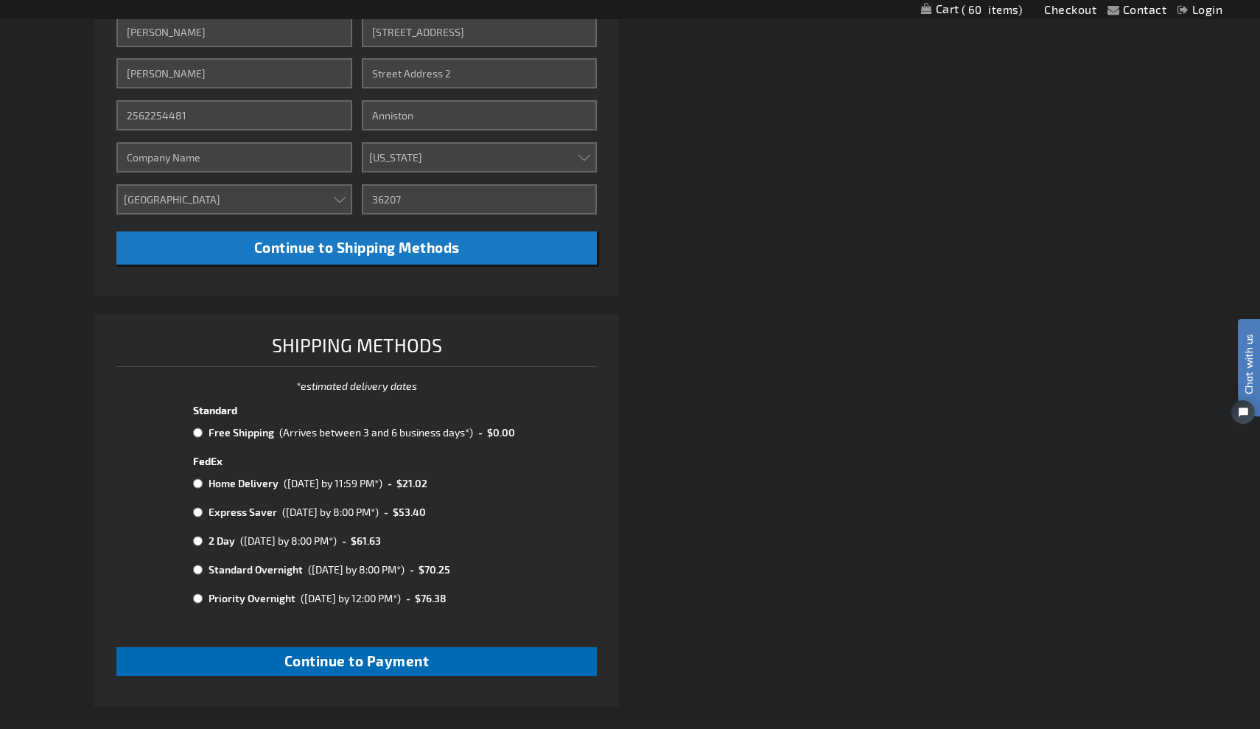
click at [195, 651] on button "Continue to Payment" at bounding box center [356, 661] width 480 height 29
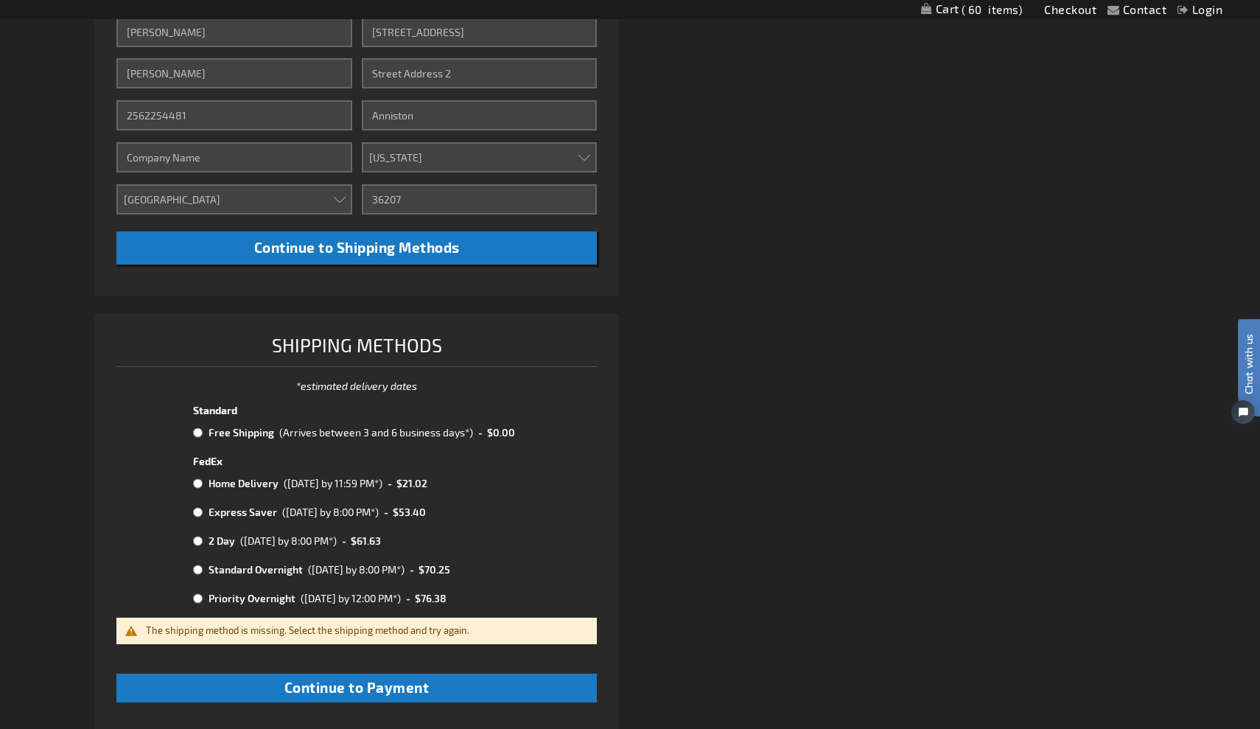
click at [198, 429] on input "radio" at bounding box center [198, 433] width 10 height 12
radio input "true"
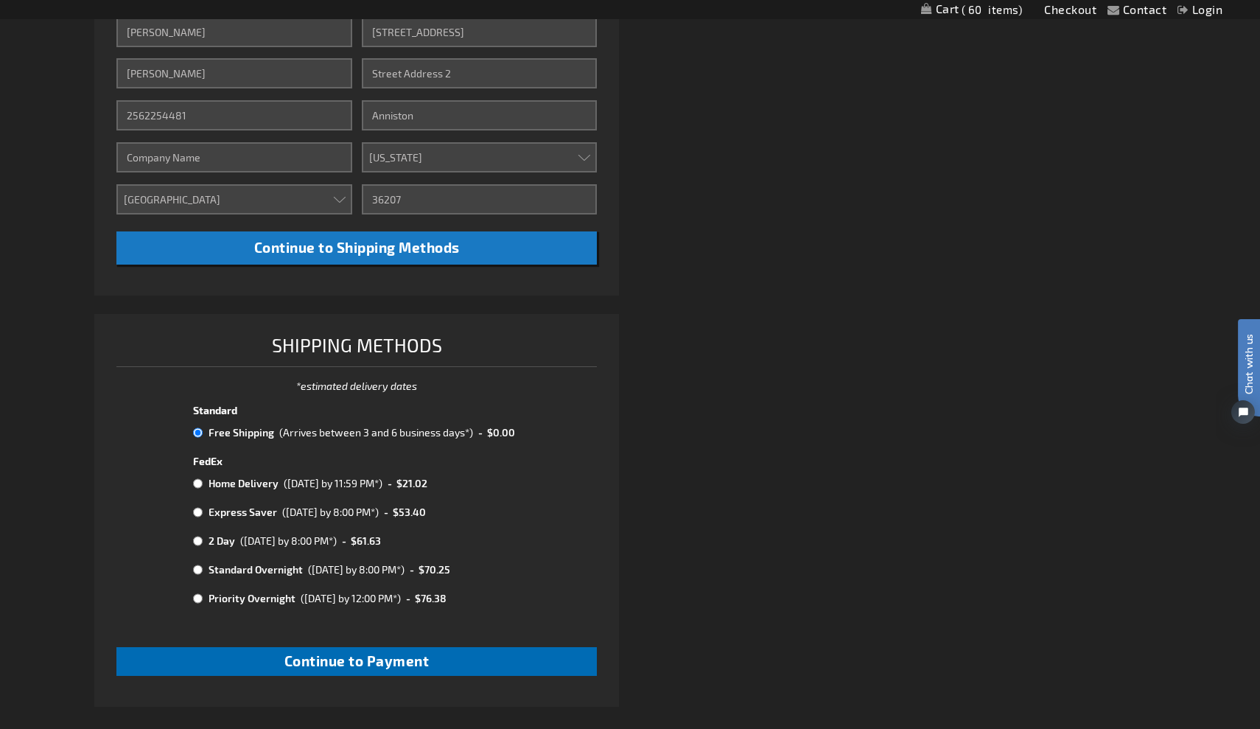
click at [341, 656] on span "Continue to Payment" at bounding box center [356, 660] width 145 height 17
checkbox input "true"
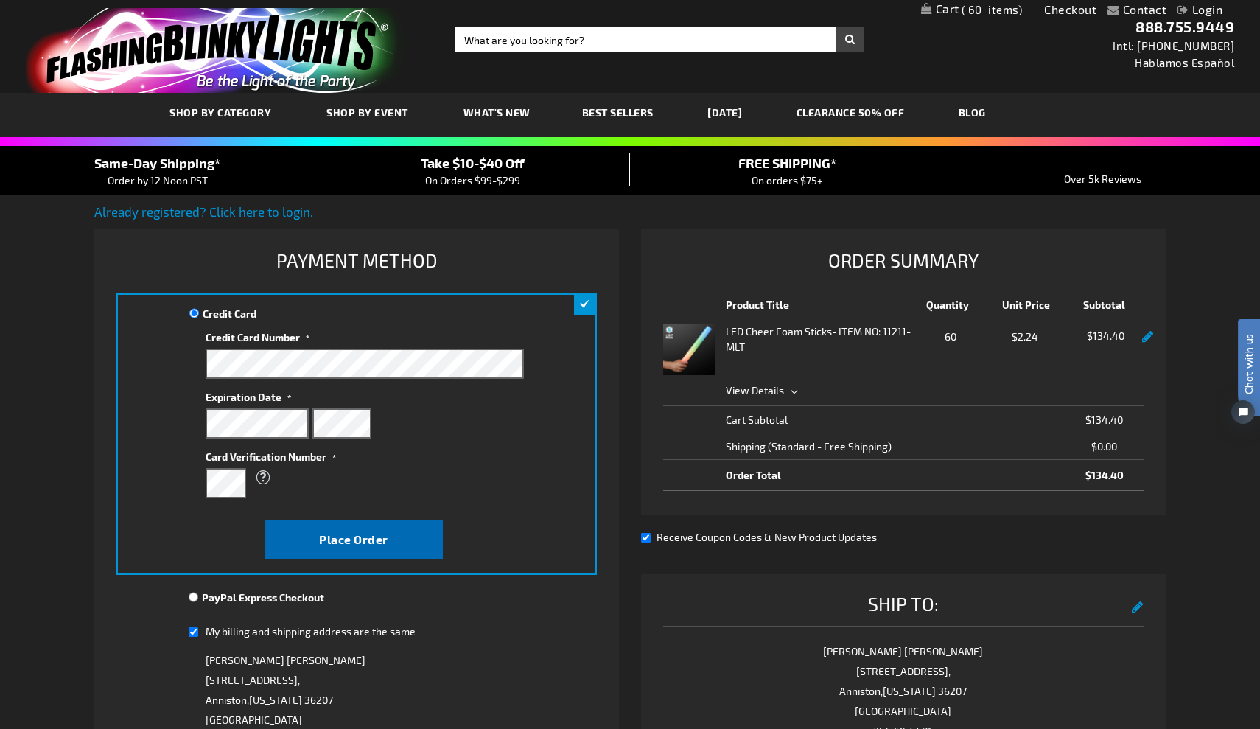
click at [399, 532] on button "Place Order" at bounding box center [353, 539] width 178 height 38
